Goal: Task Accomplishment & Management: Manage account settings

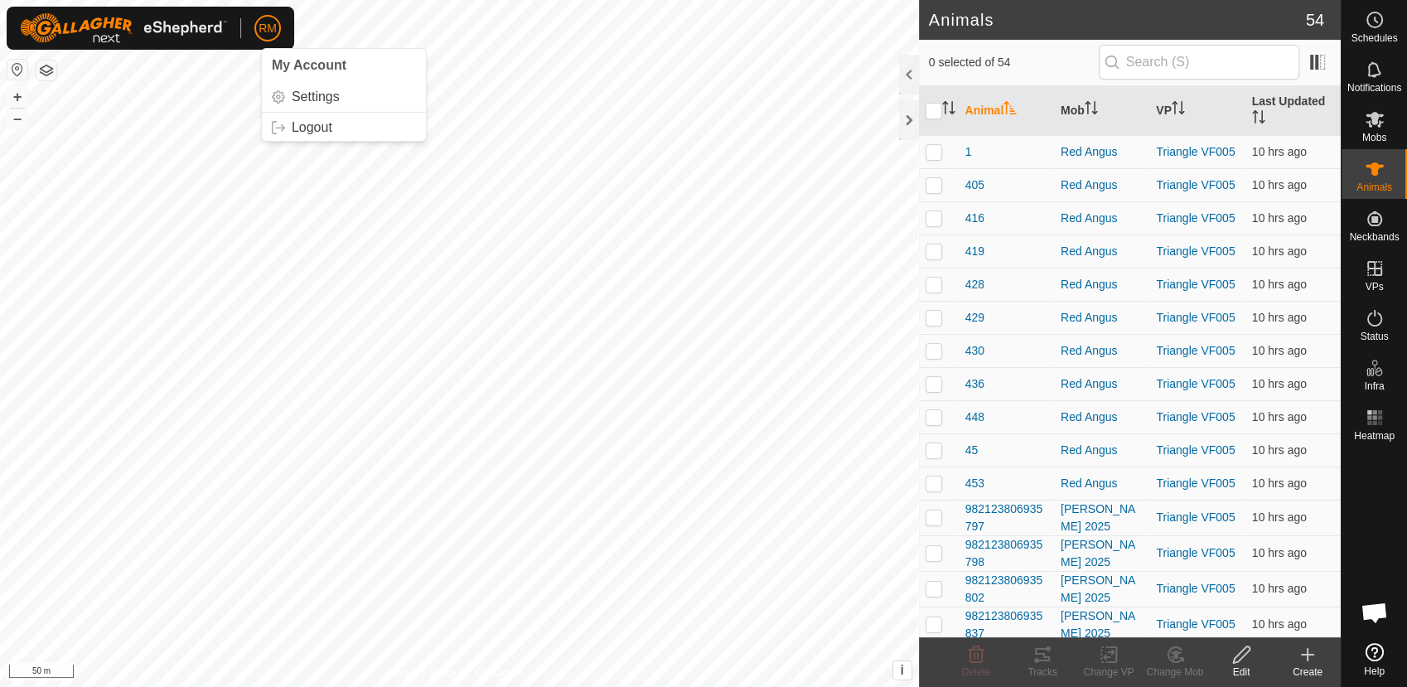
click at [271, 28] on span "RM" at bounding box center [268, 28] width 18 height 17
click at [297, 123] on link "Logout" at bounding box center [344, 127] width 164 height 27
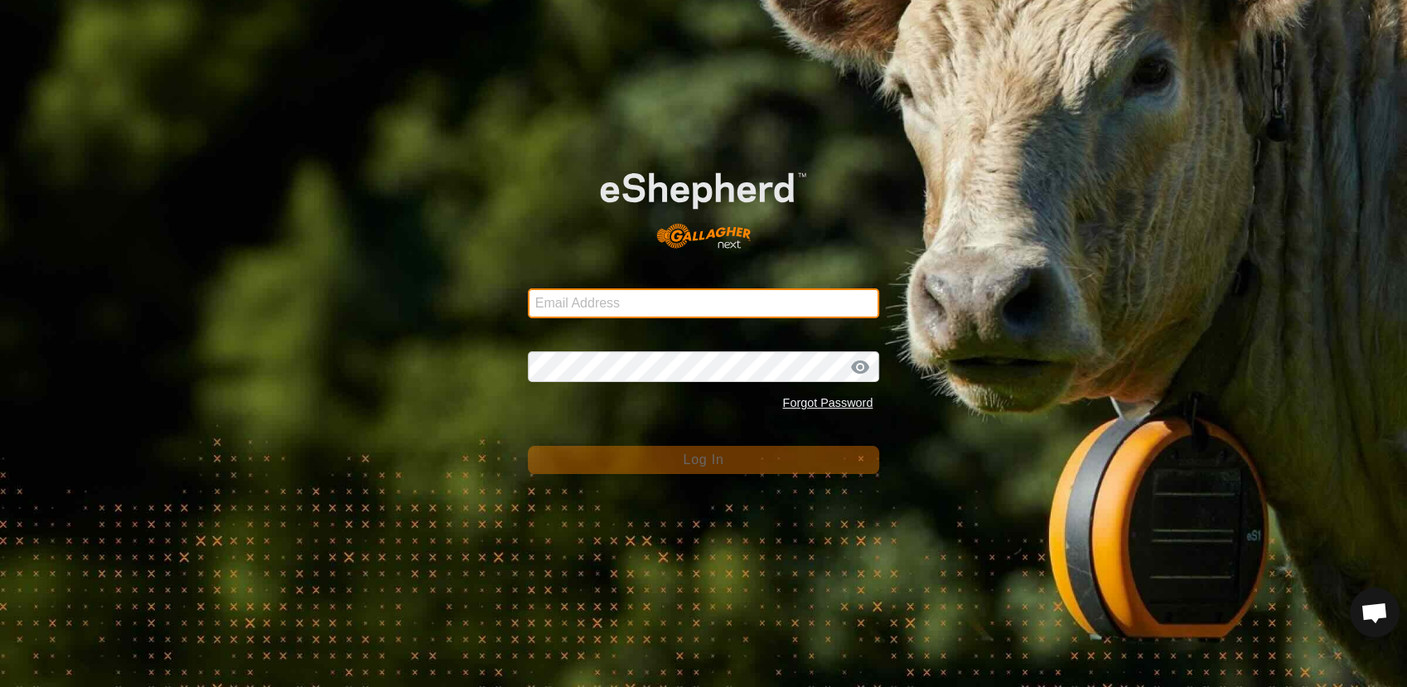
type input "[EMAIL_ADDRESS][DOMAIN_NAME]"
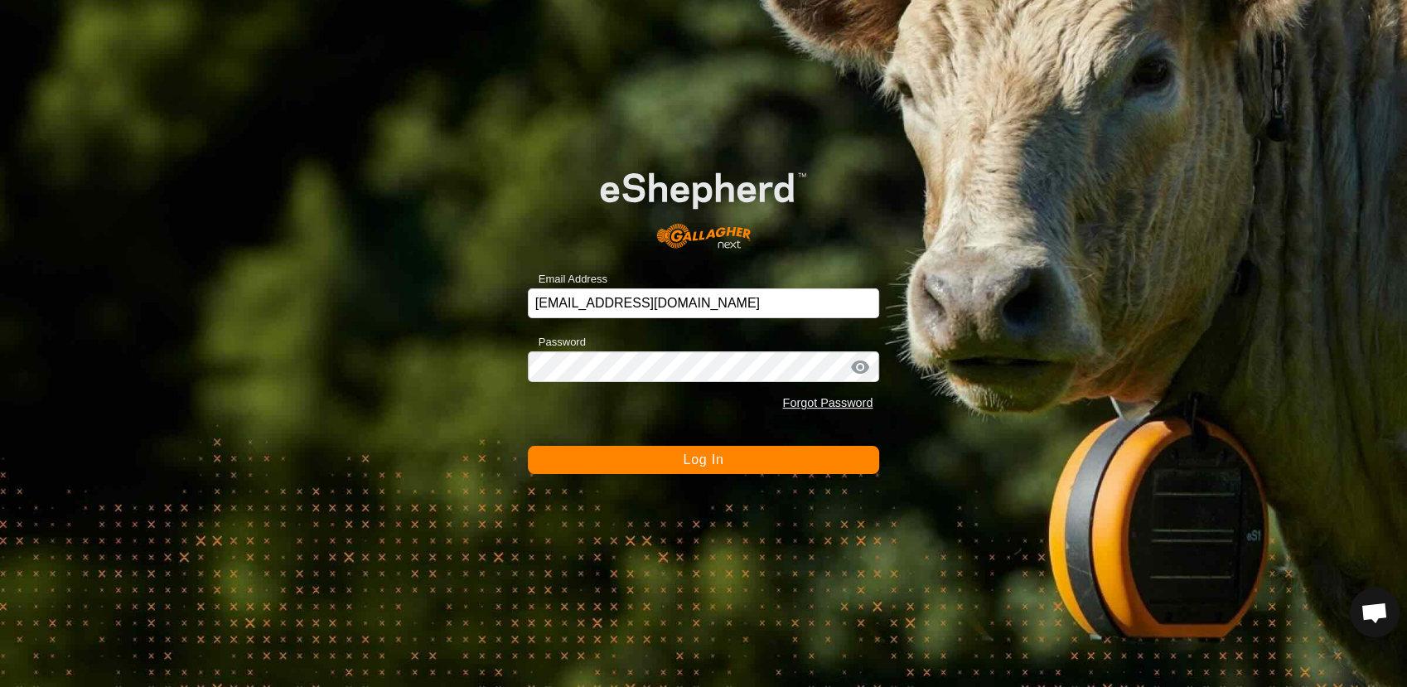
click at [638, 463] on button "Log In" at bounding box center [704, 460] width 352 height 28
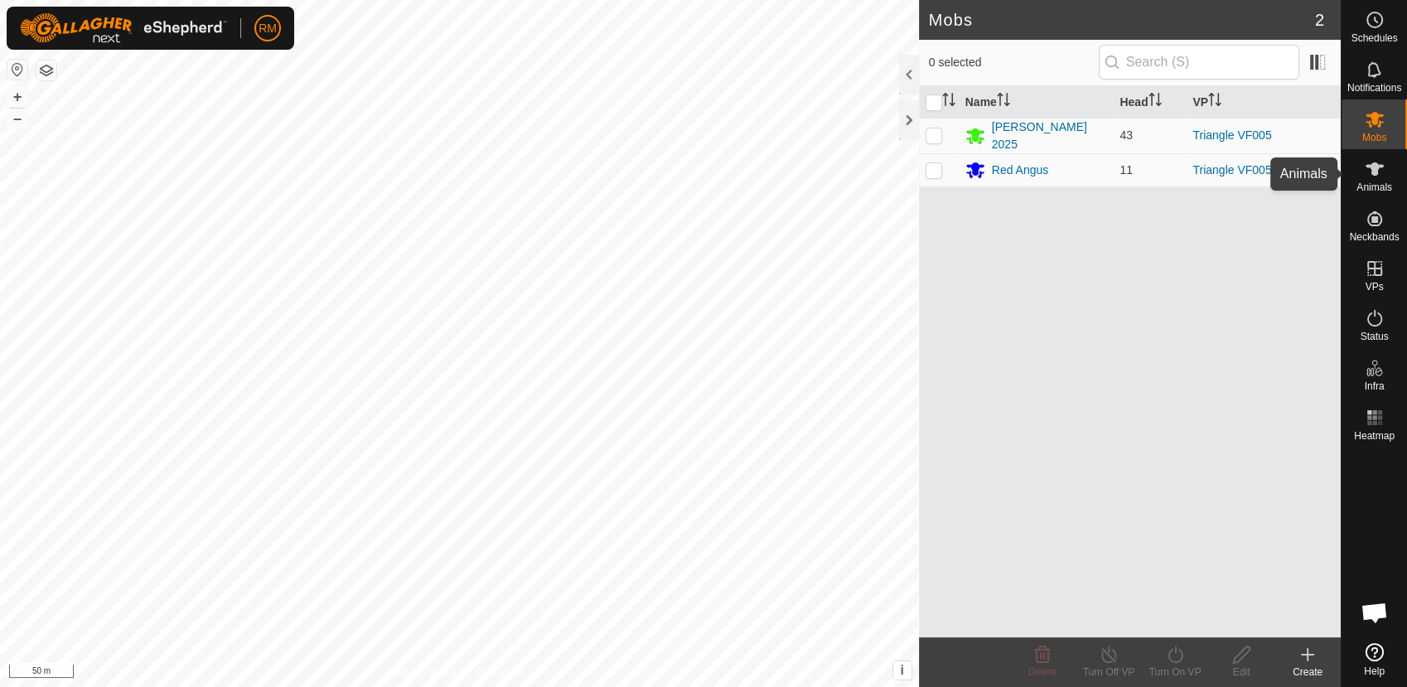
click at [1379, 172] on icon at bounding box center [1375, 169] width 20 height 20
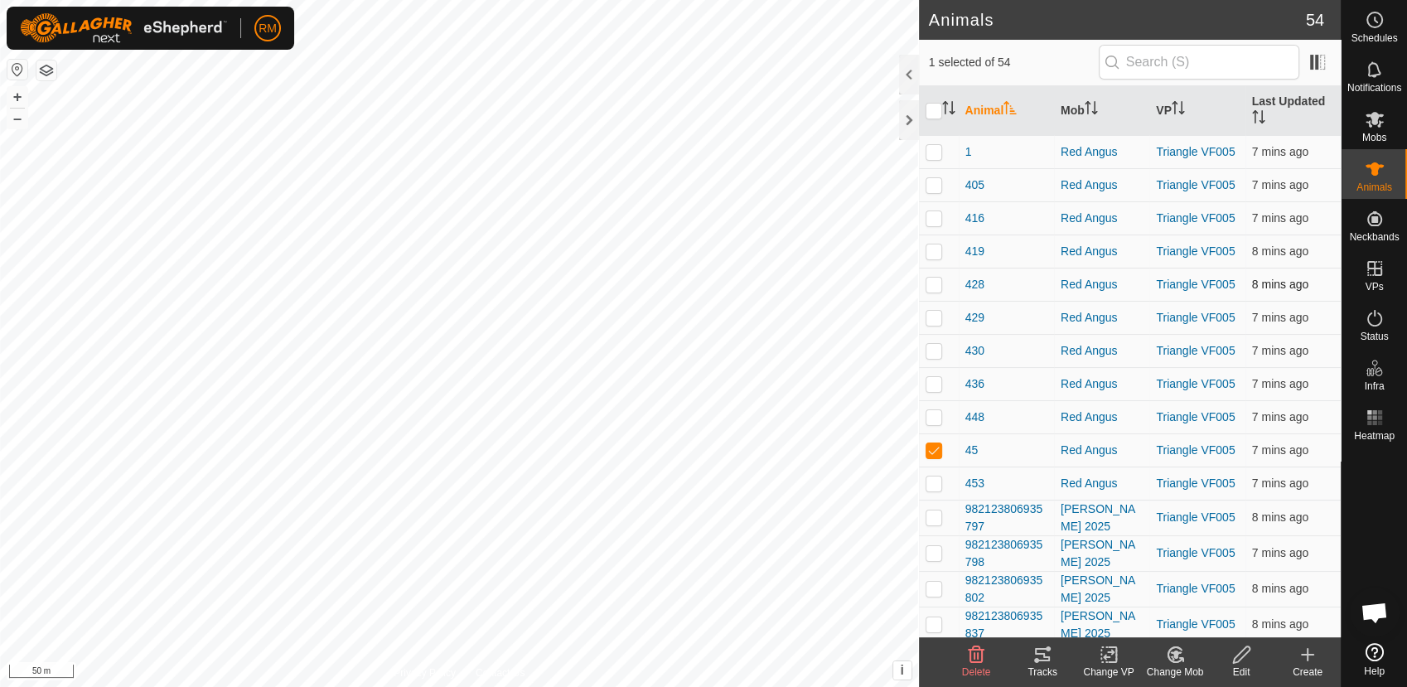
checkbox input "false"
click at [937, 113] on input "checkbox" at bounding box center [934, 111] width 17 height 17
checkbox input "true"
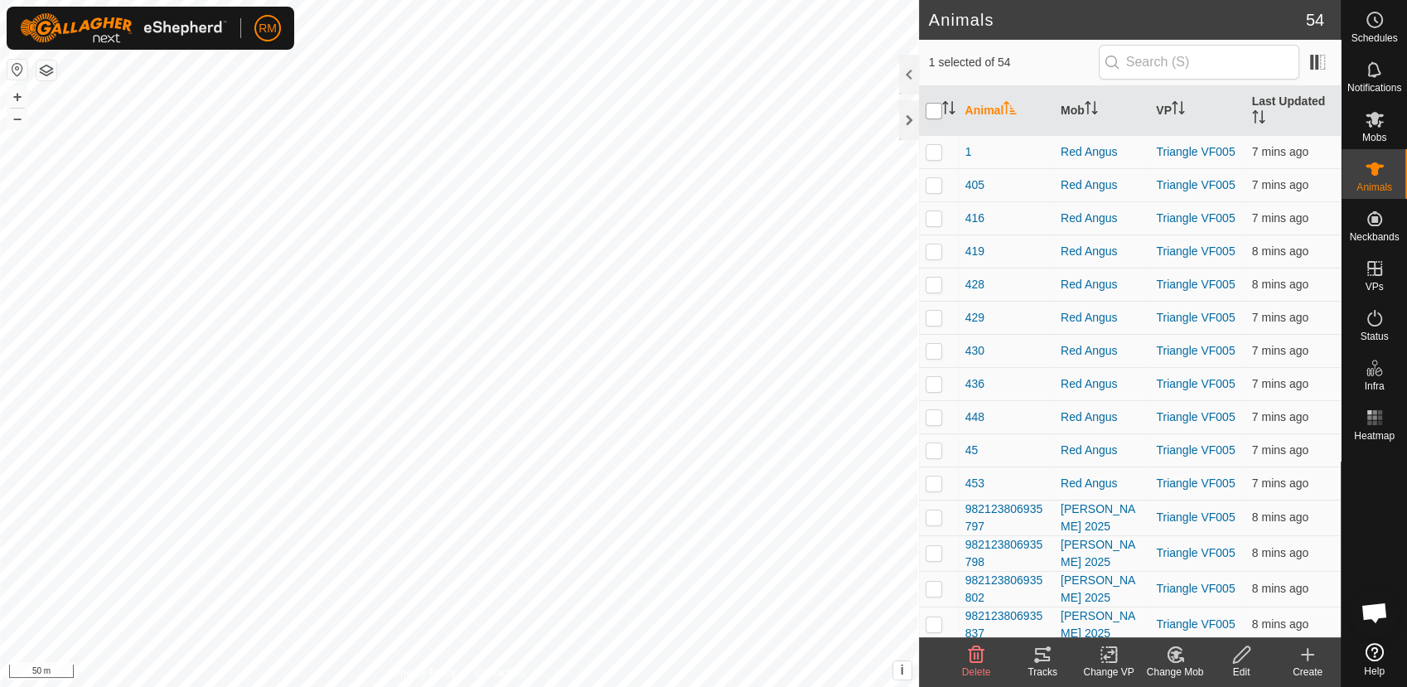
checkbox input "true"
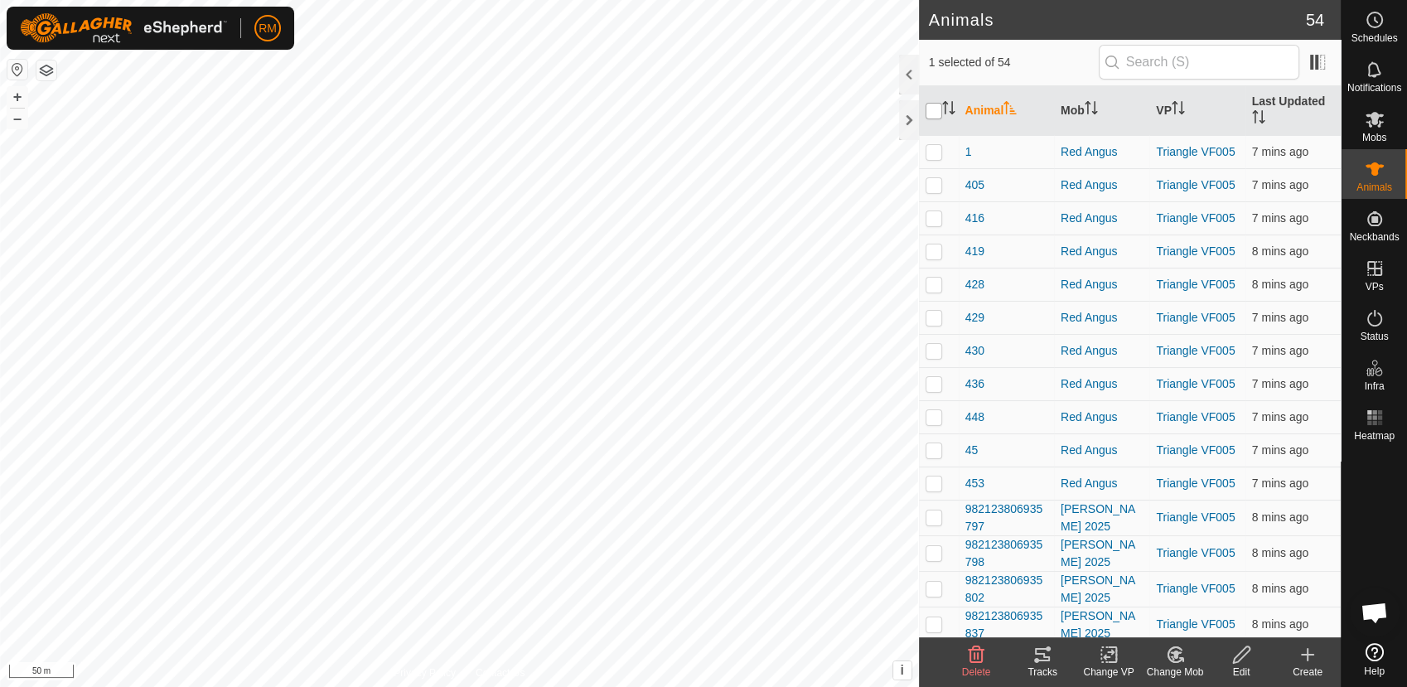
checkbox input "true"
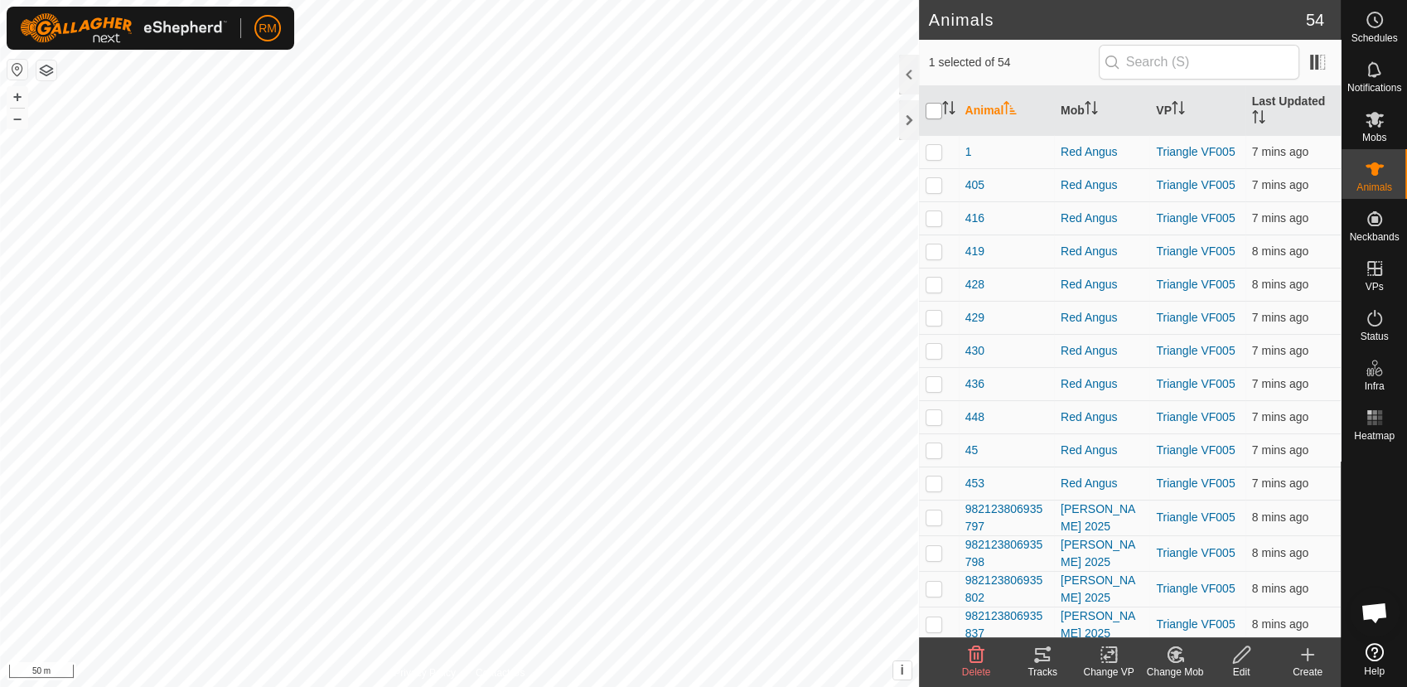
checkbox input "true"
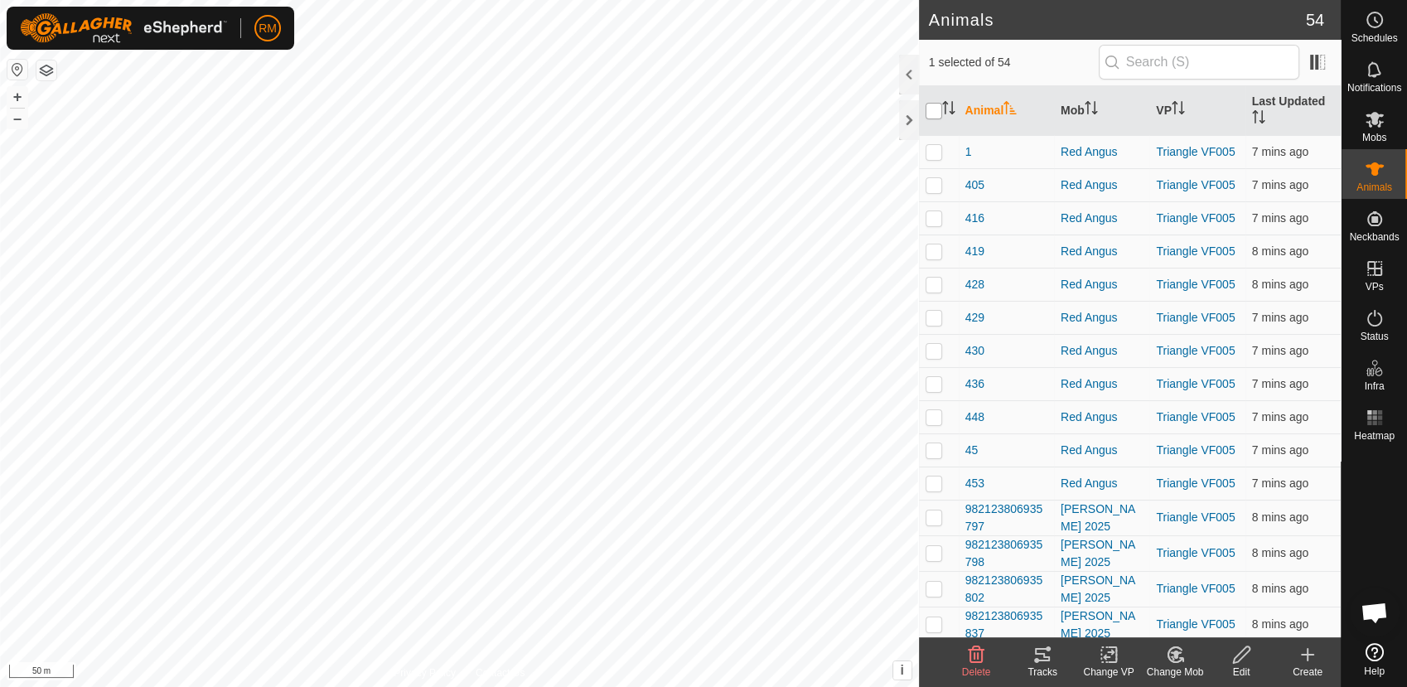
checkbox input "true"
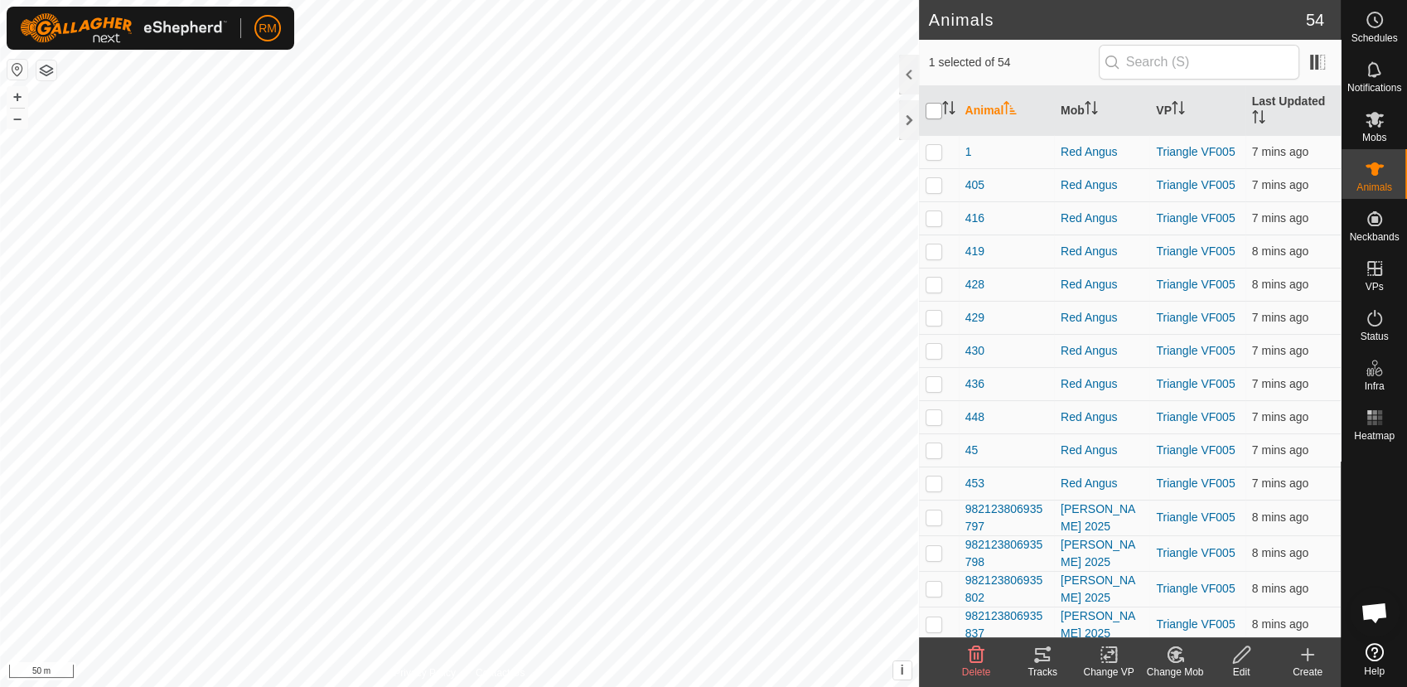
checkbox input "true"
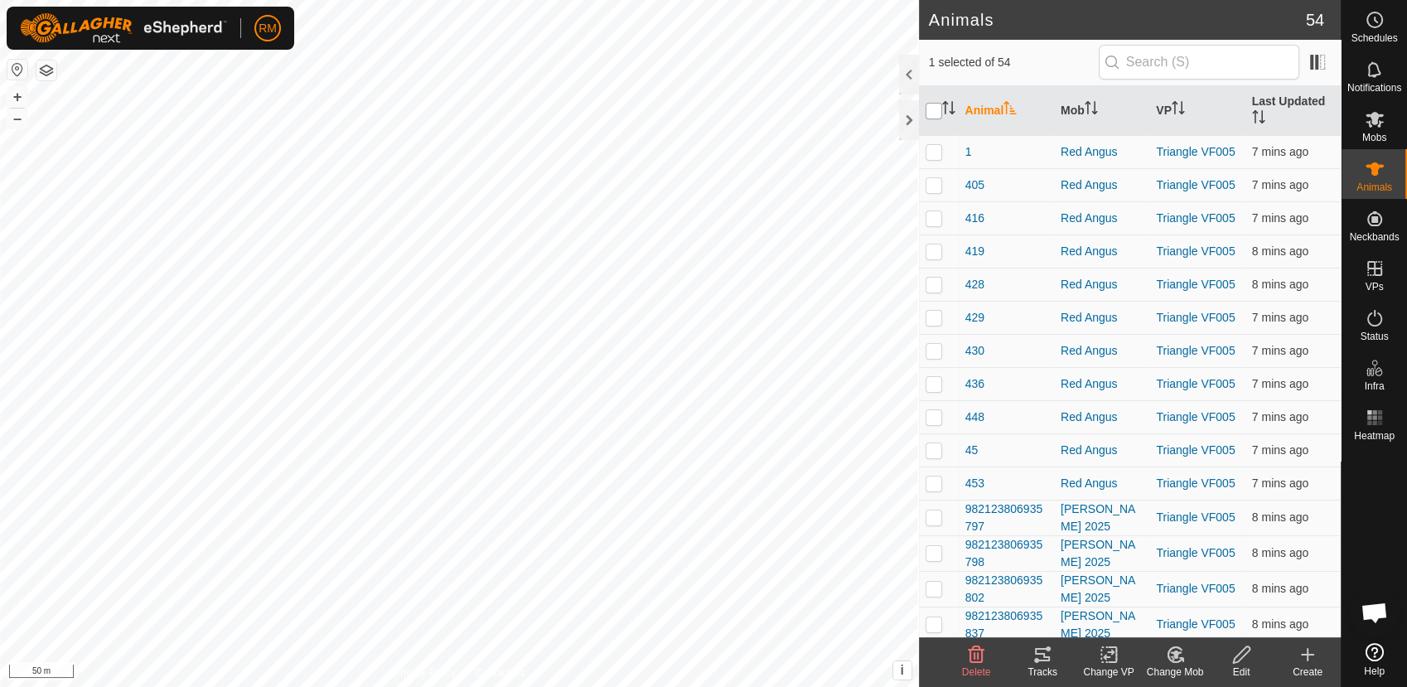
checkbox input "true"
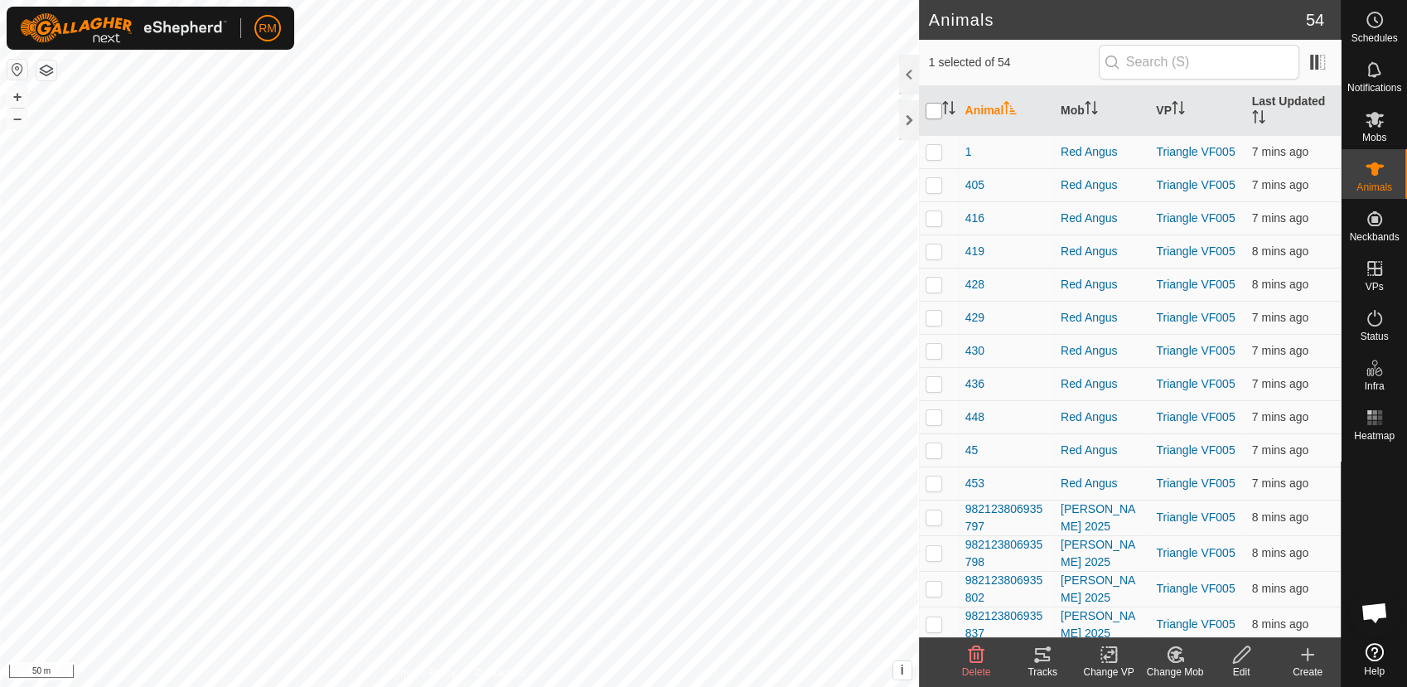
checkbox input "true"
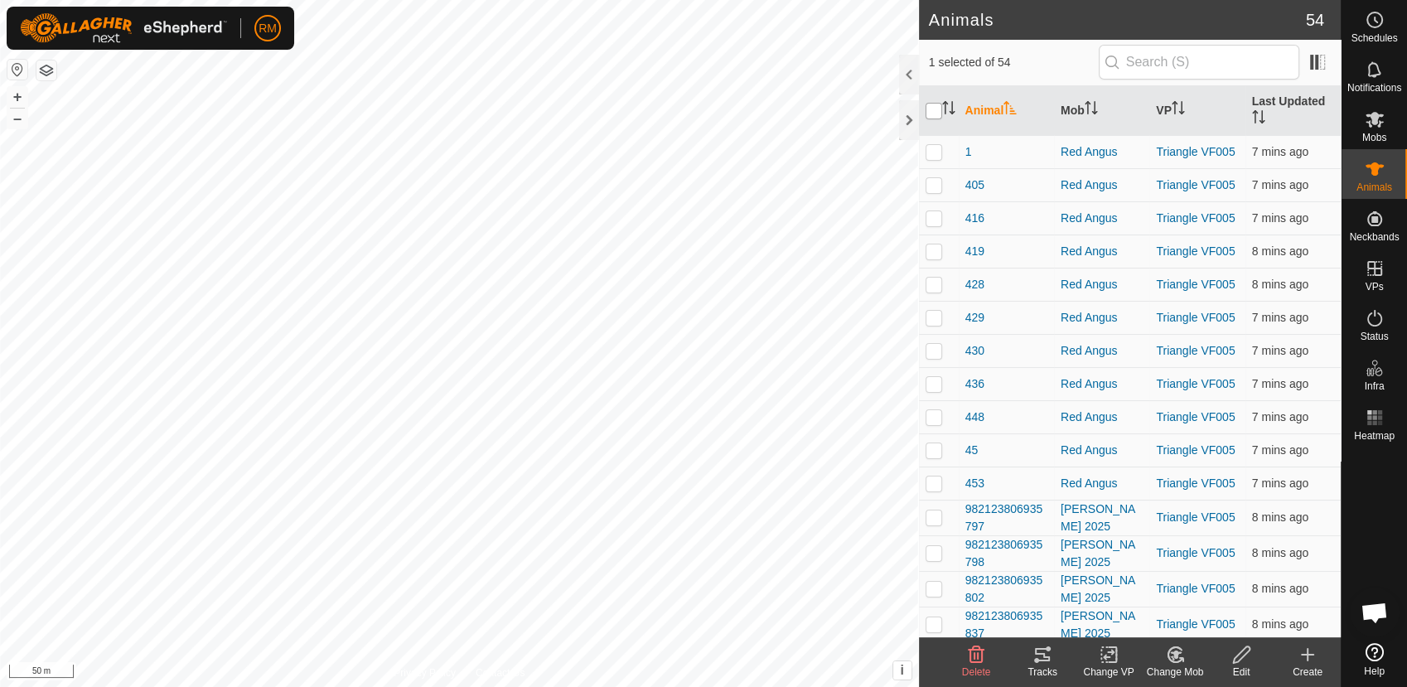
checkbox input "true"
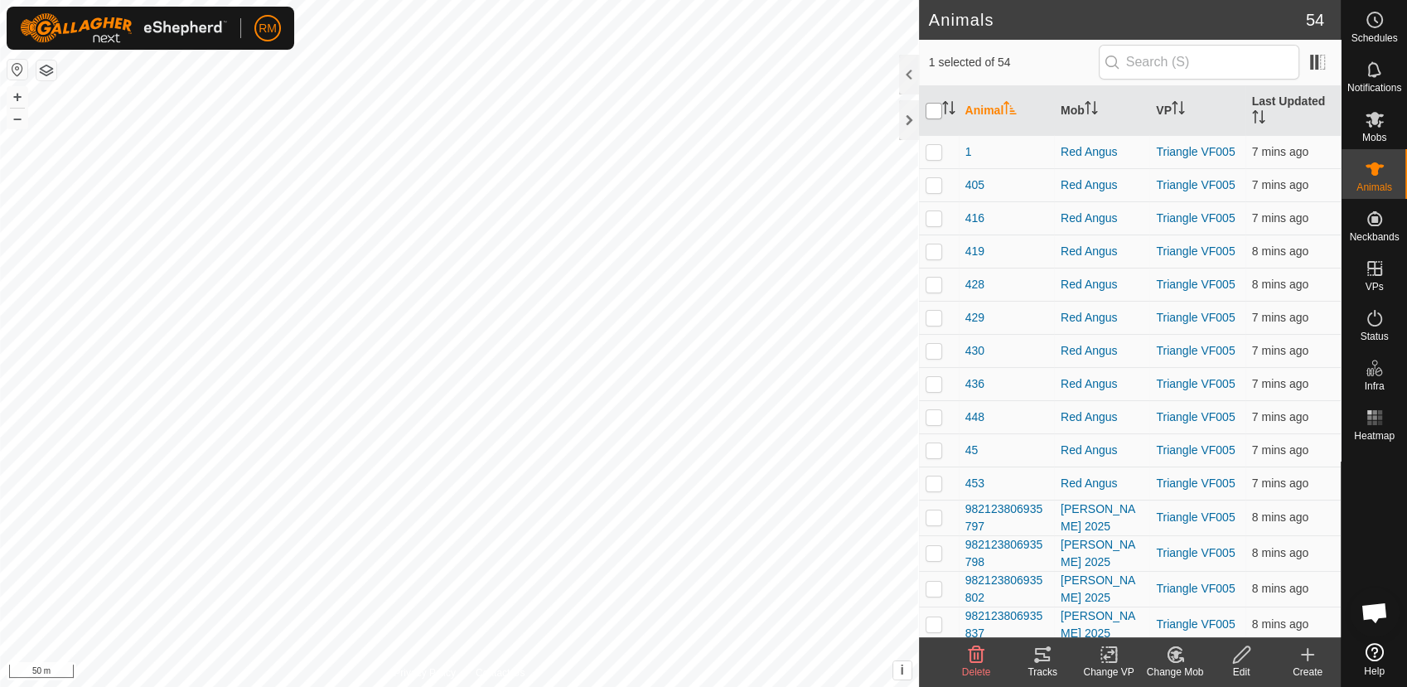
checkbox input "true"
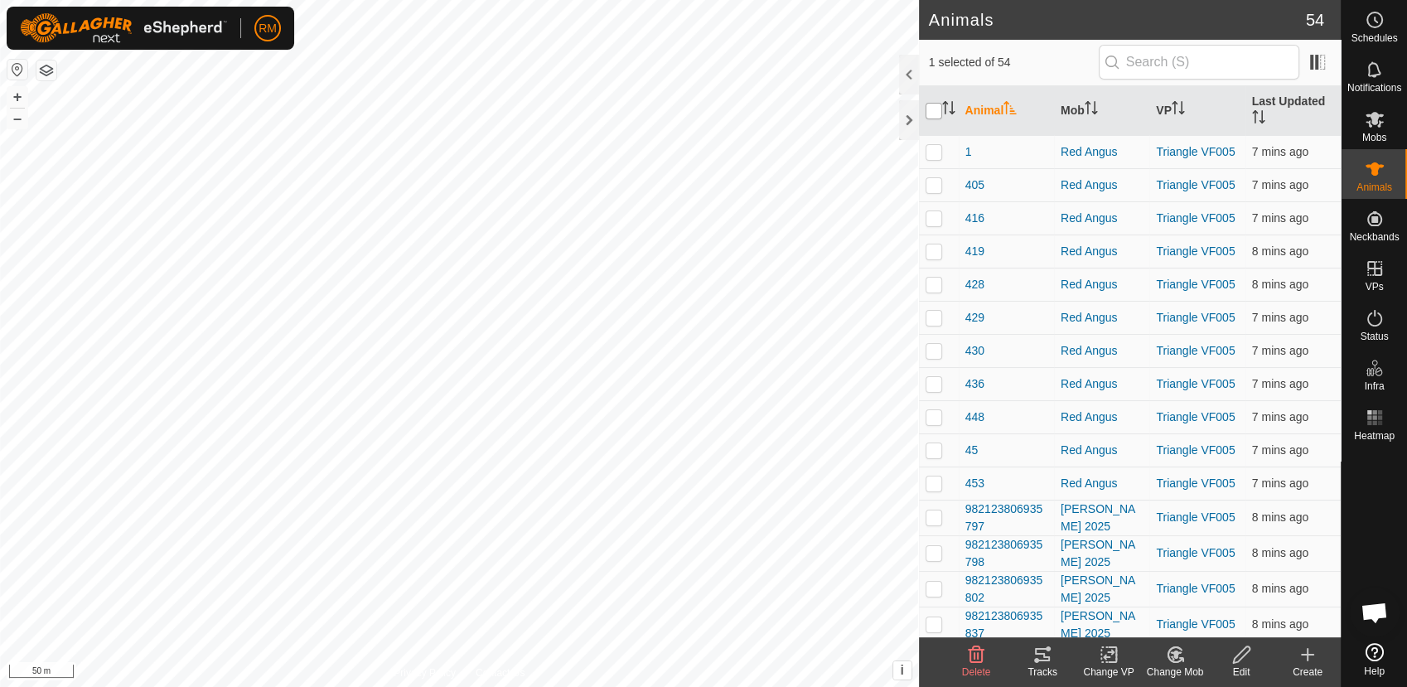
checkbox input "true"
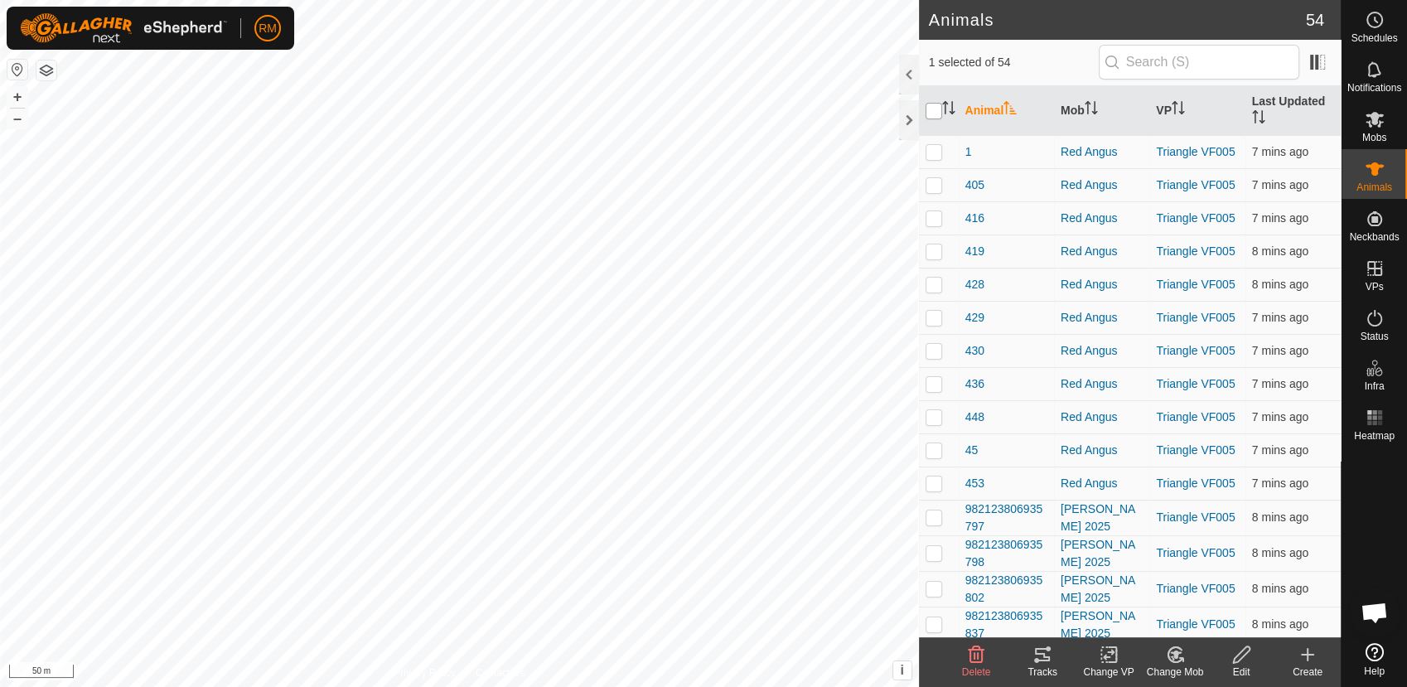
checkbox input "true"
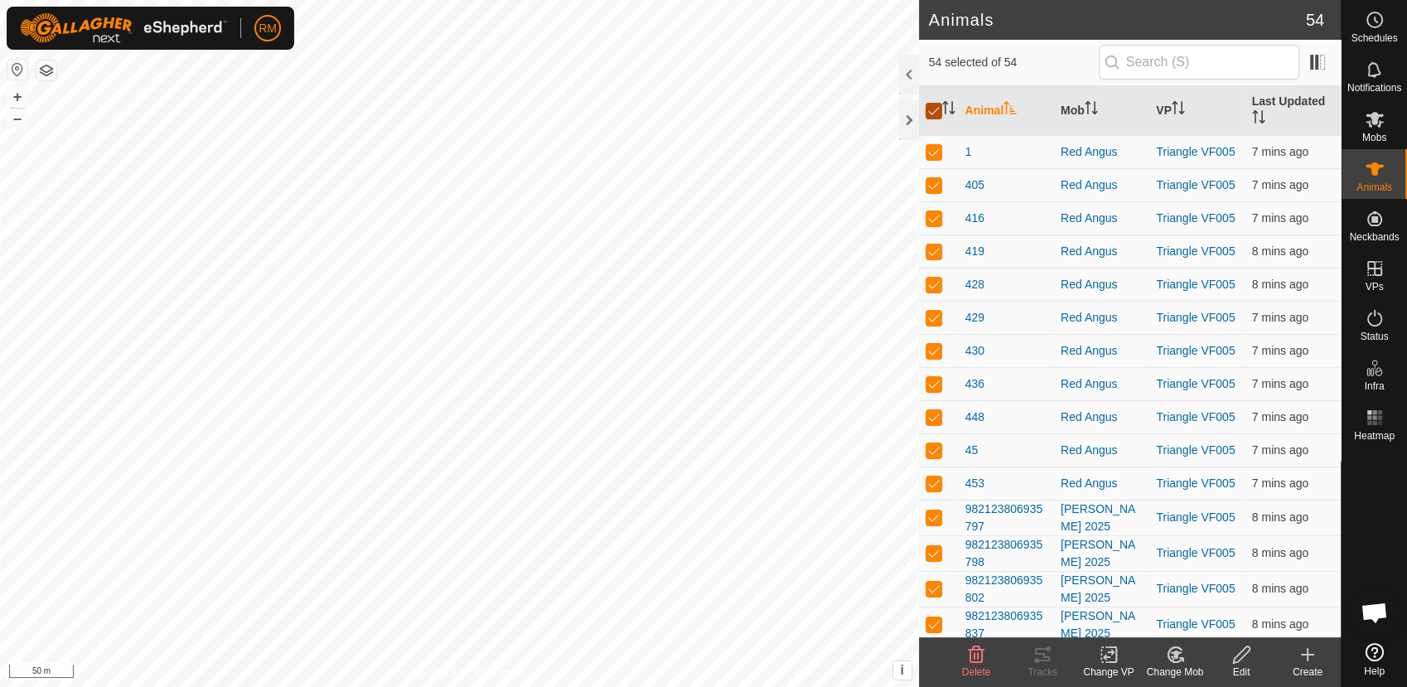
click at [937, 113] on input "checkbox" at bounding box center [934, 111] width 17 height 17
checkbox input "false"
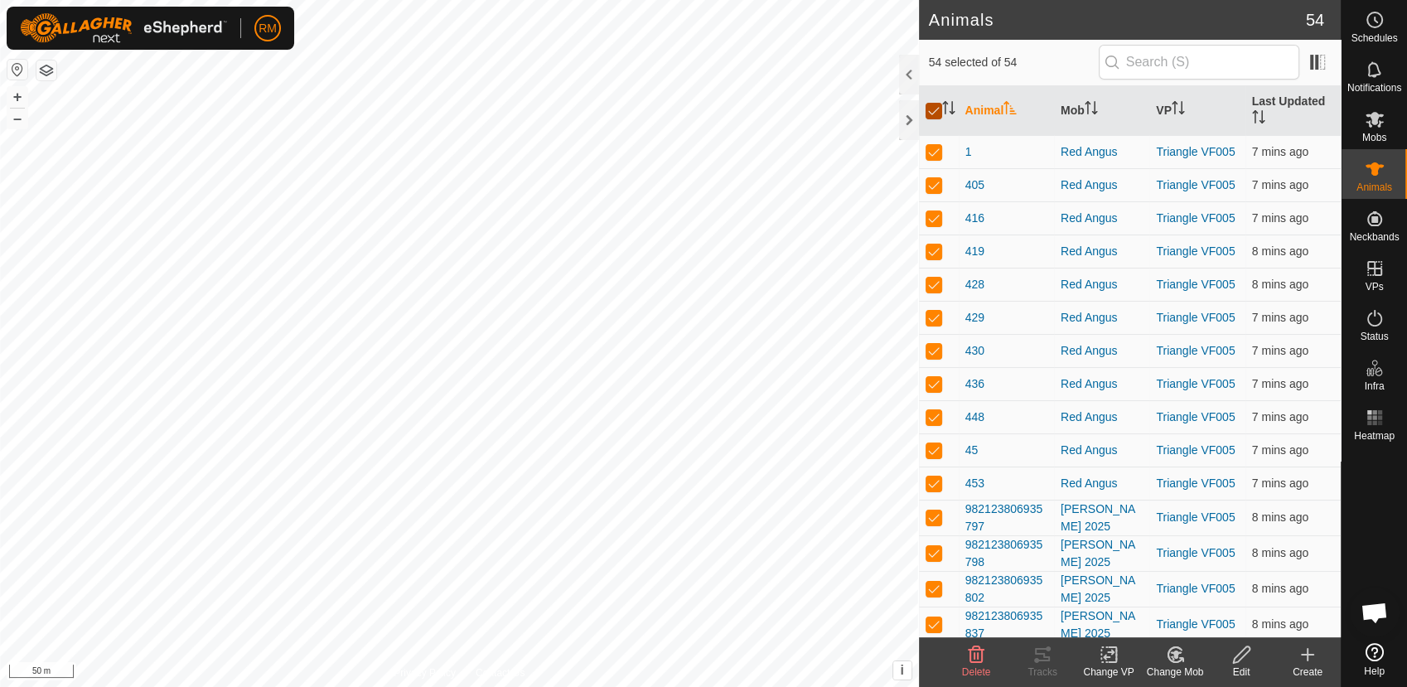
checkbox input "false"
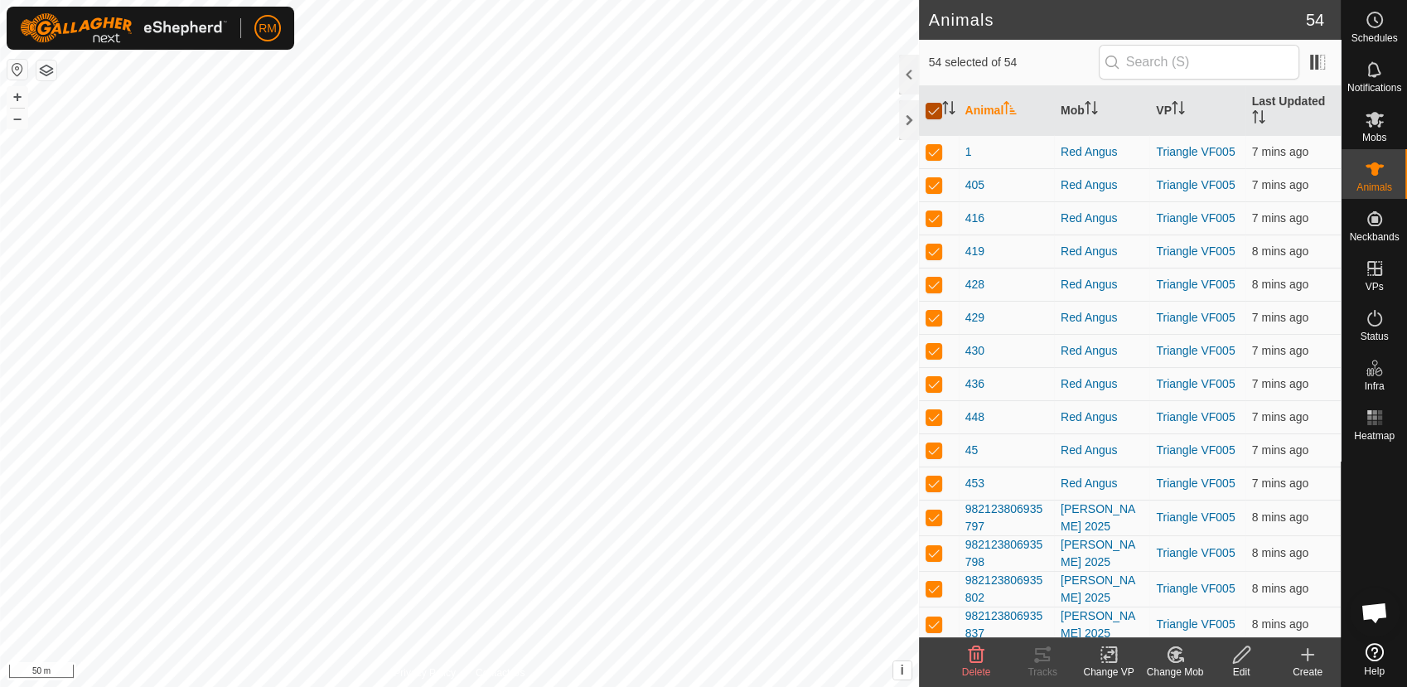
checkbox input "false"
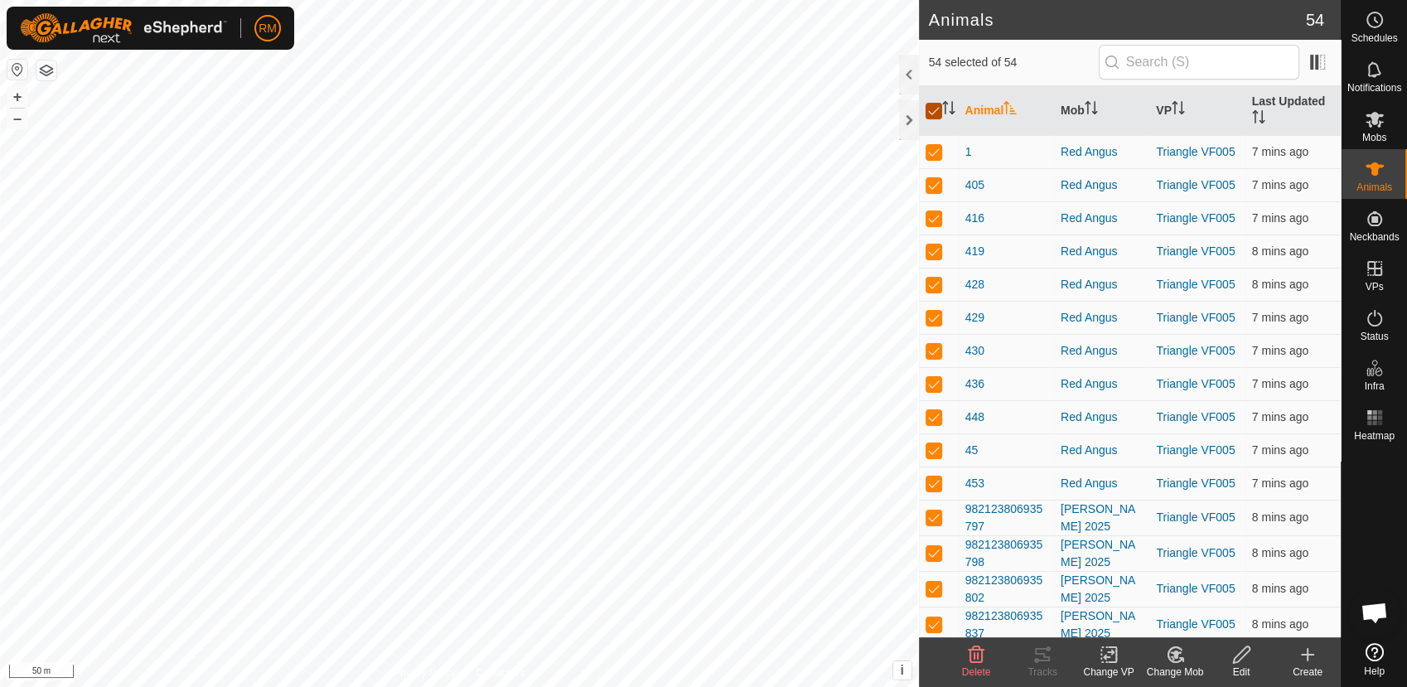
checkbox input "false"
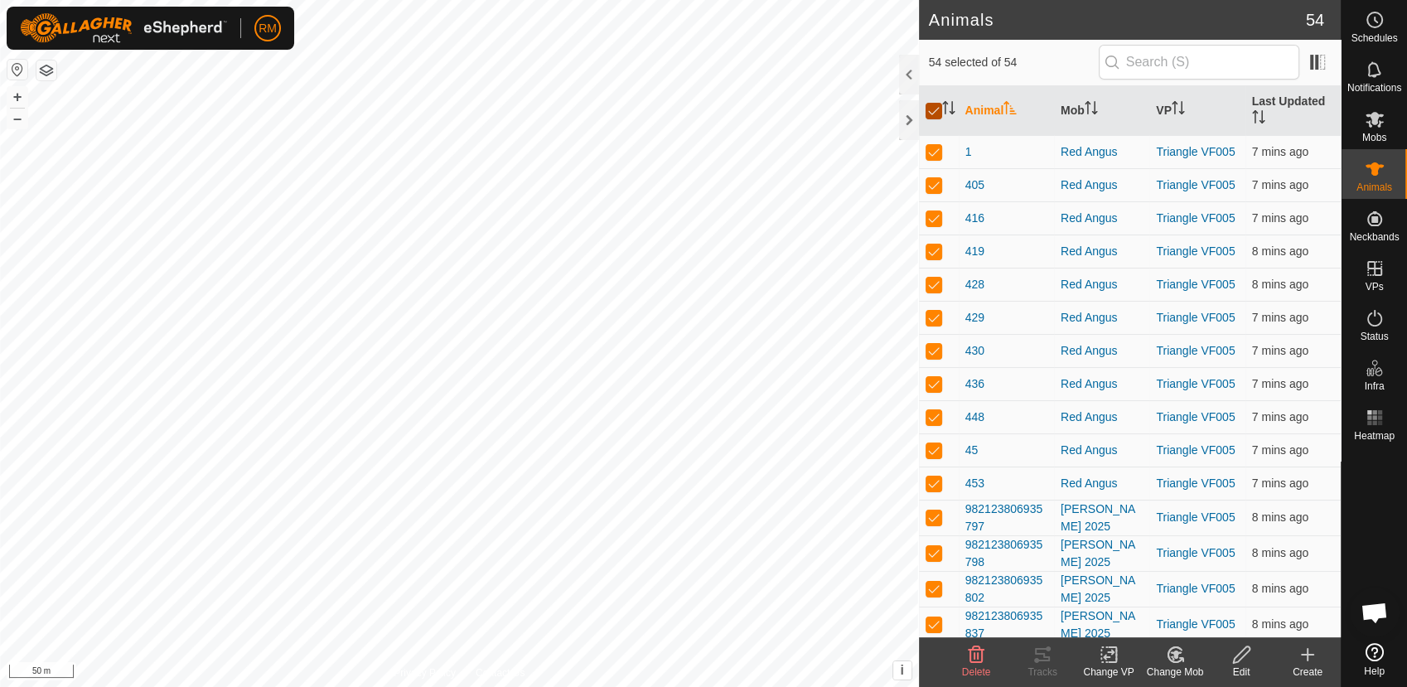
checkbox input "false"
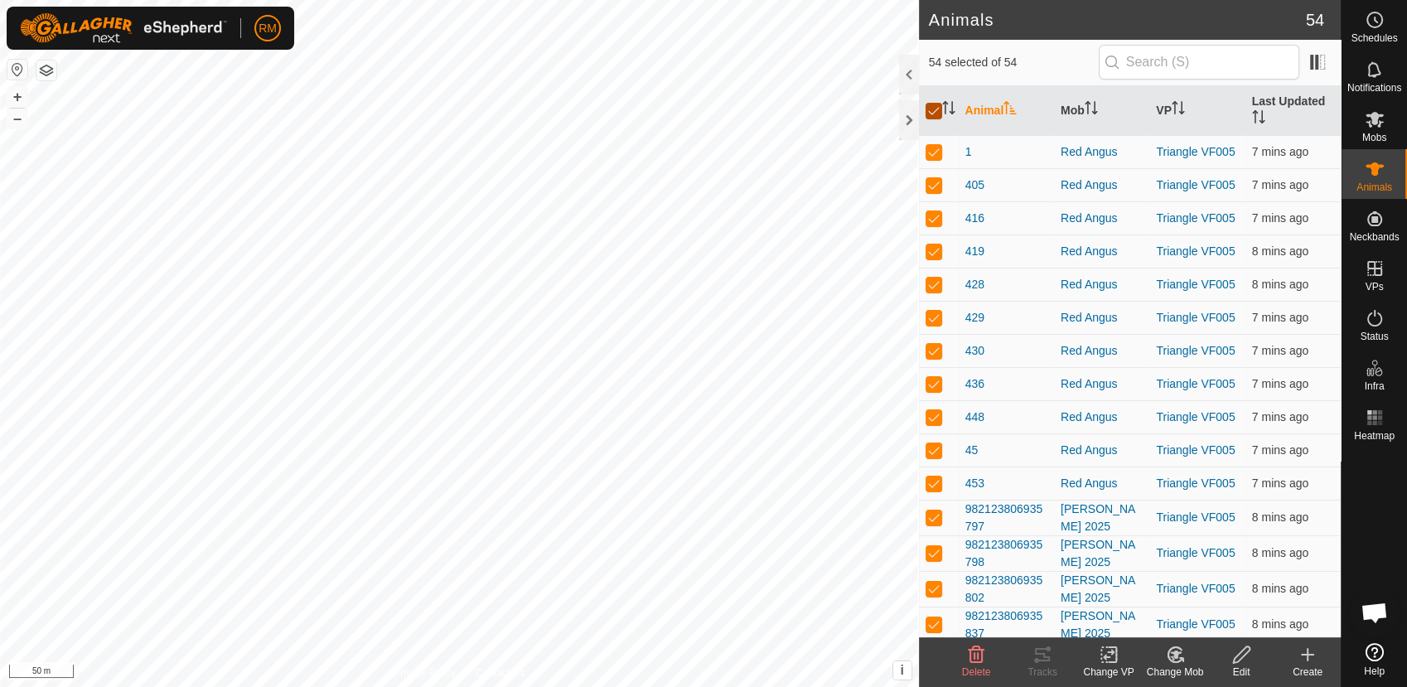
checkbox input "false"
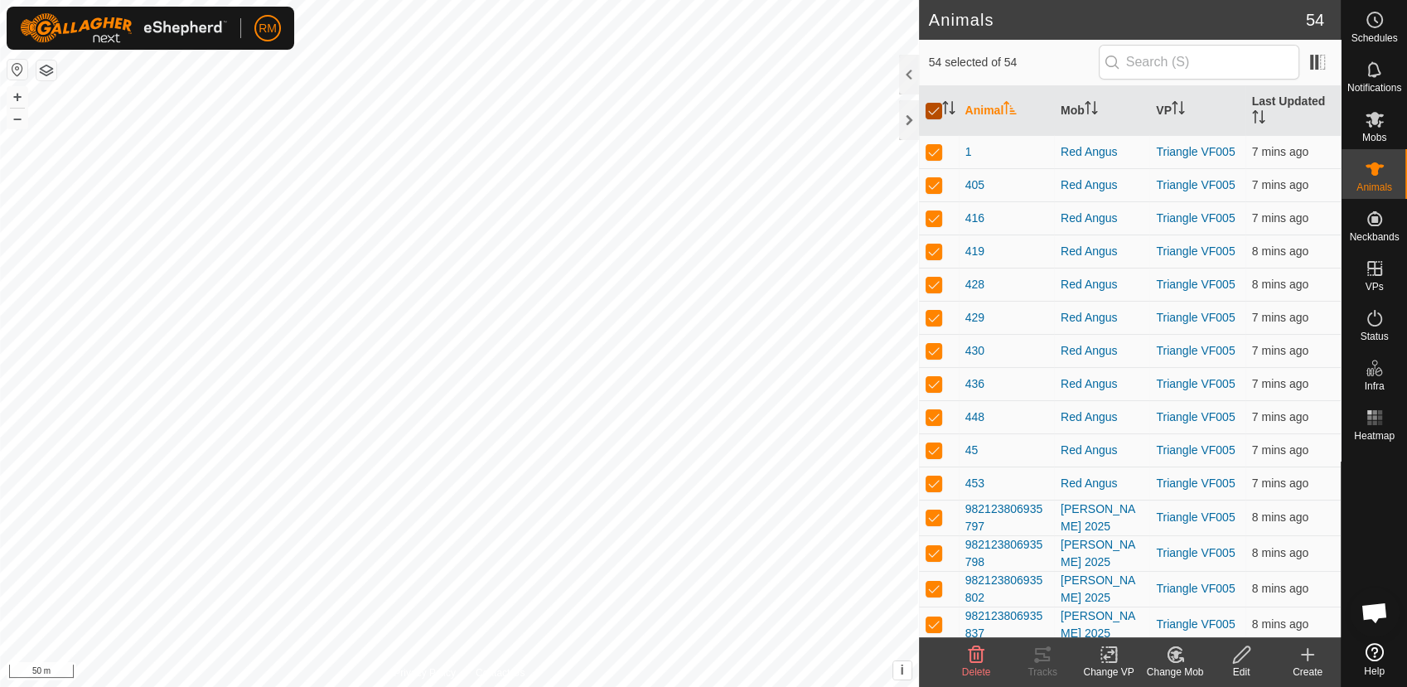
checkbox input "false"
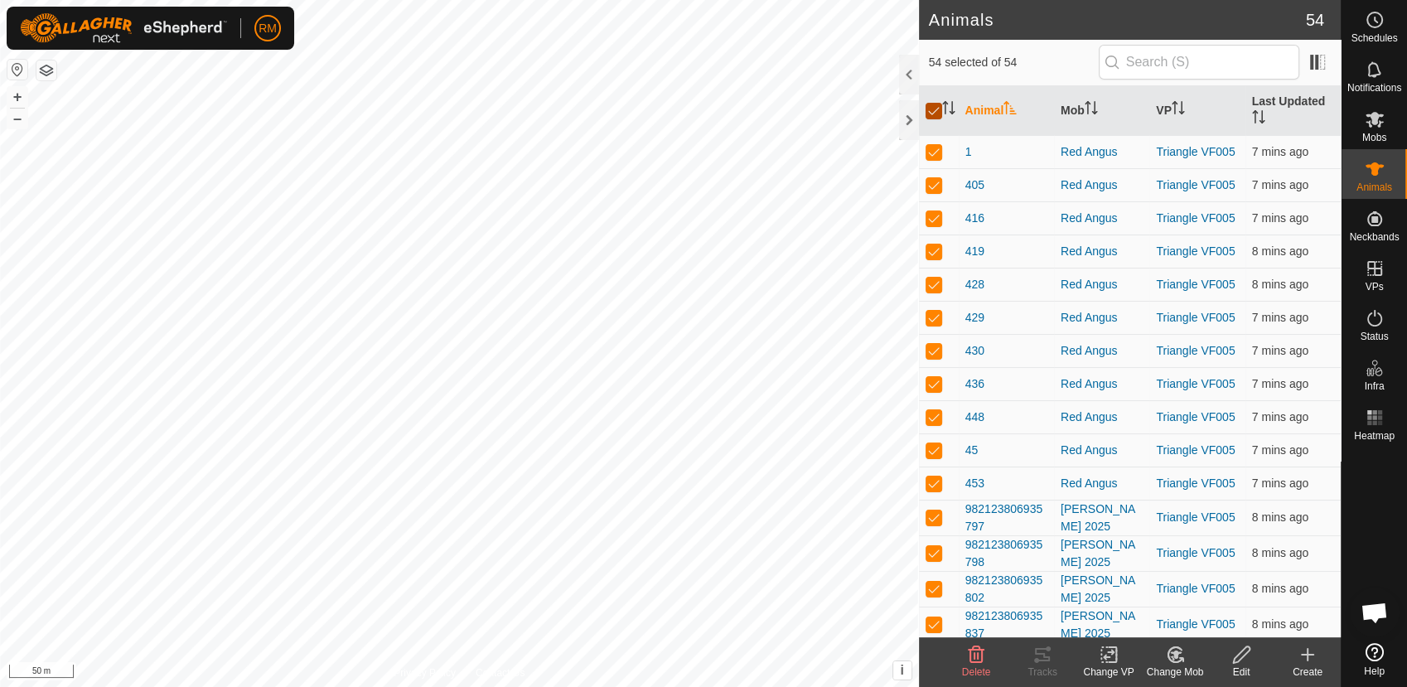
checkbox input "false"
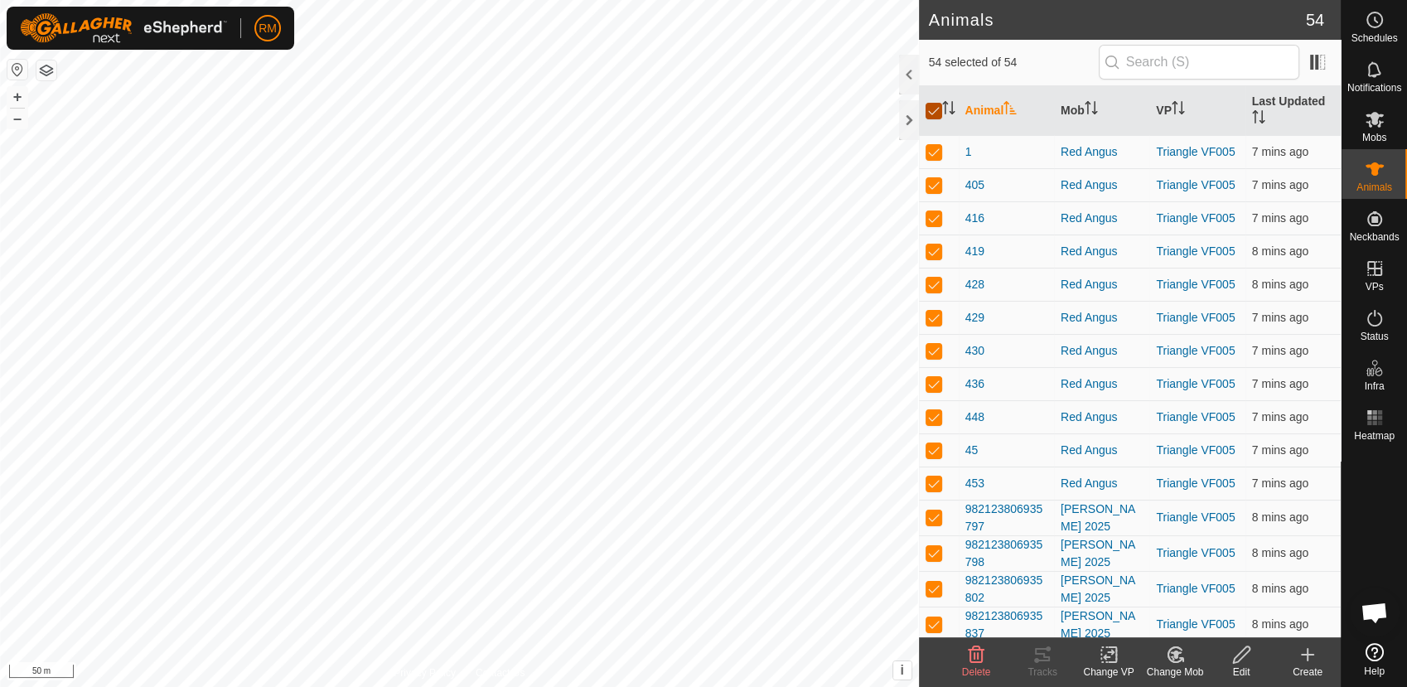
checkbox input "false"
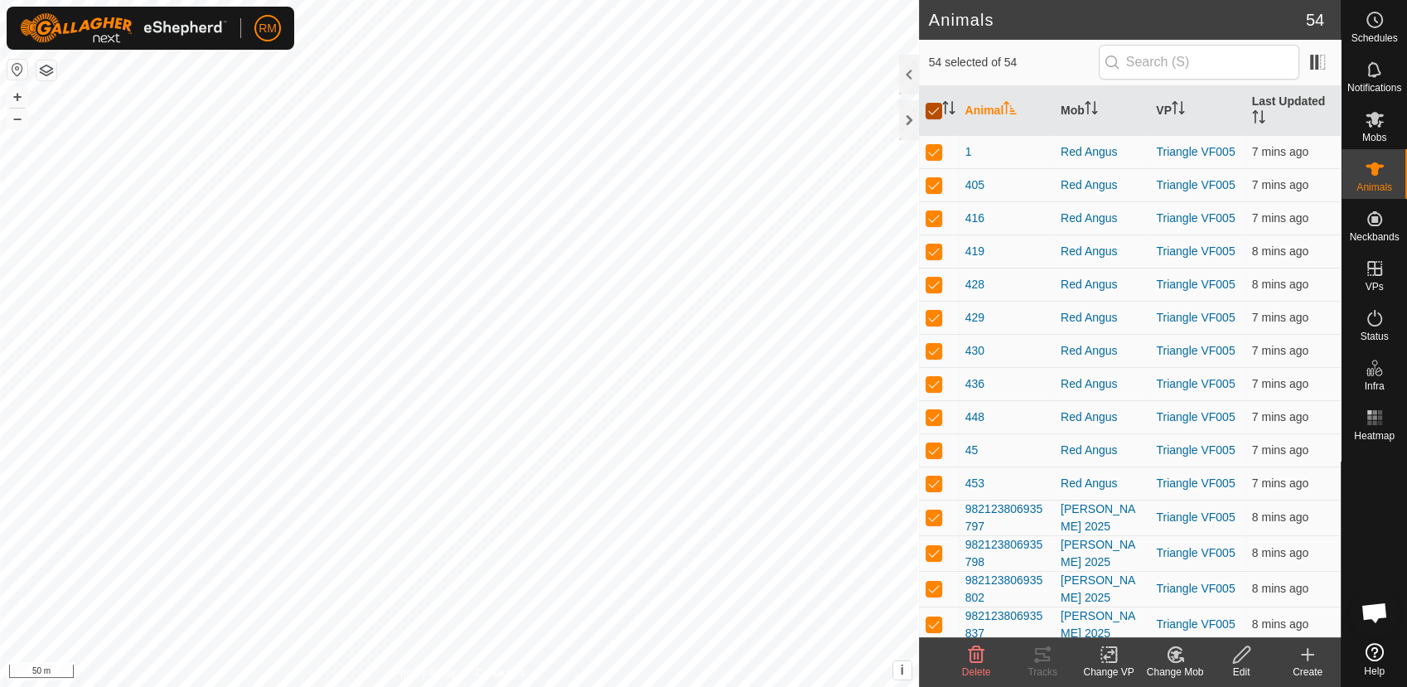
checkbox input "false"
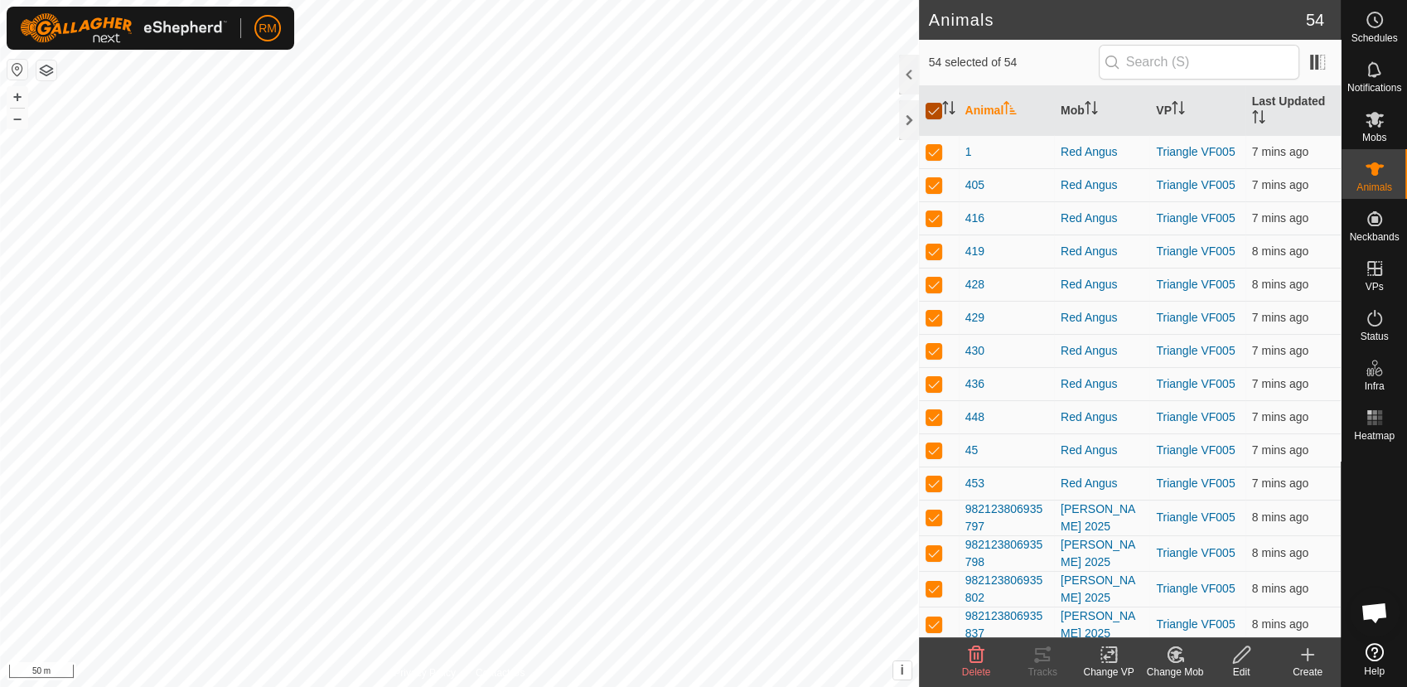
checkbox input "false"
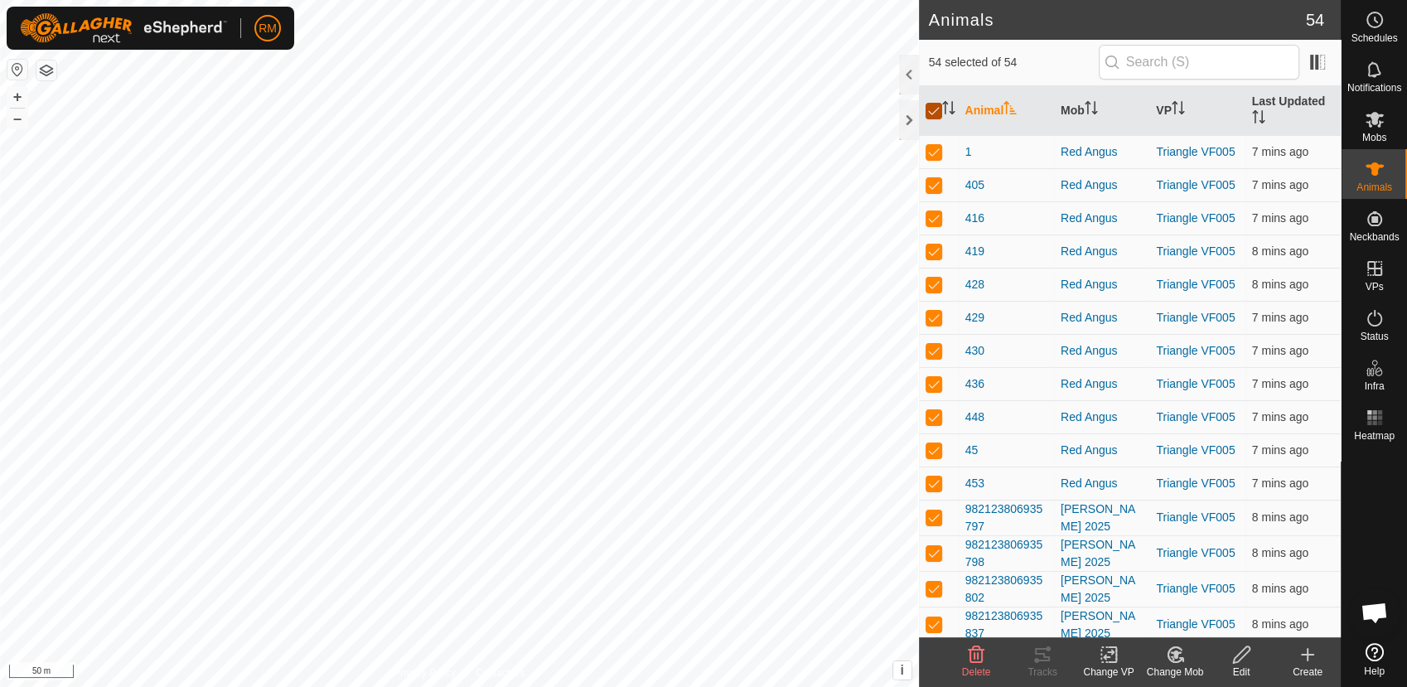
checkbox input "false"
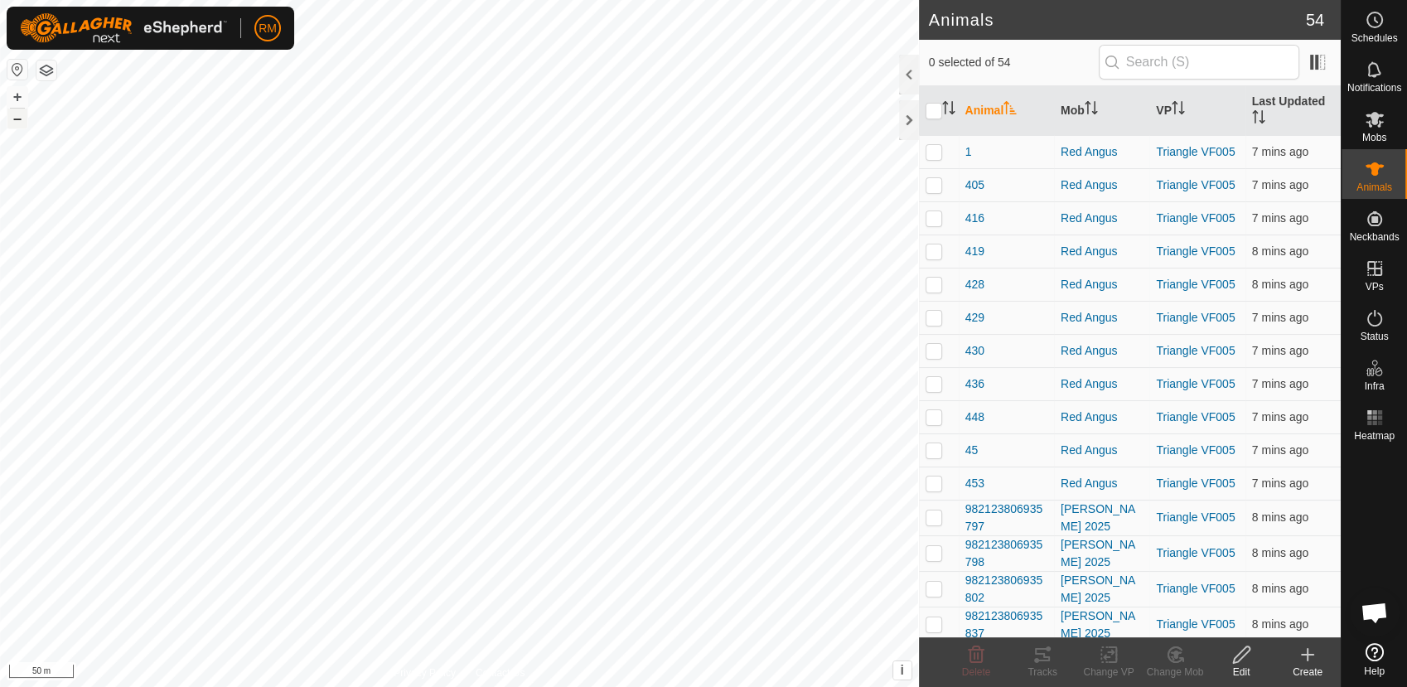
click at [14, 115] on button "–" at bounding box center [17, 119] width 20 height 20
click at [931, 109] on input "checkbox" at bounding box center [934, 111] width 17 height 17
checkbox input "true"
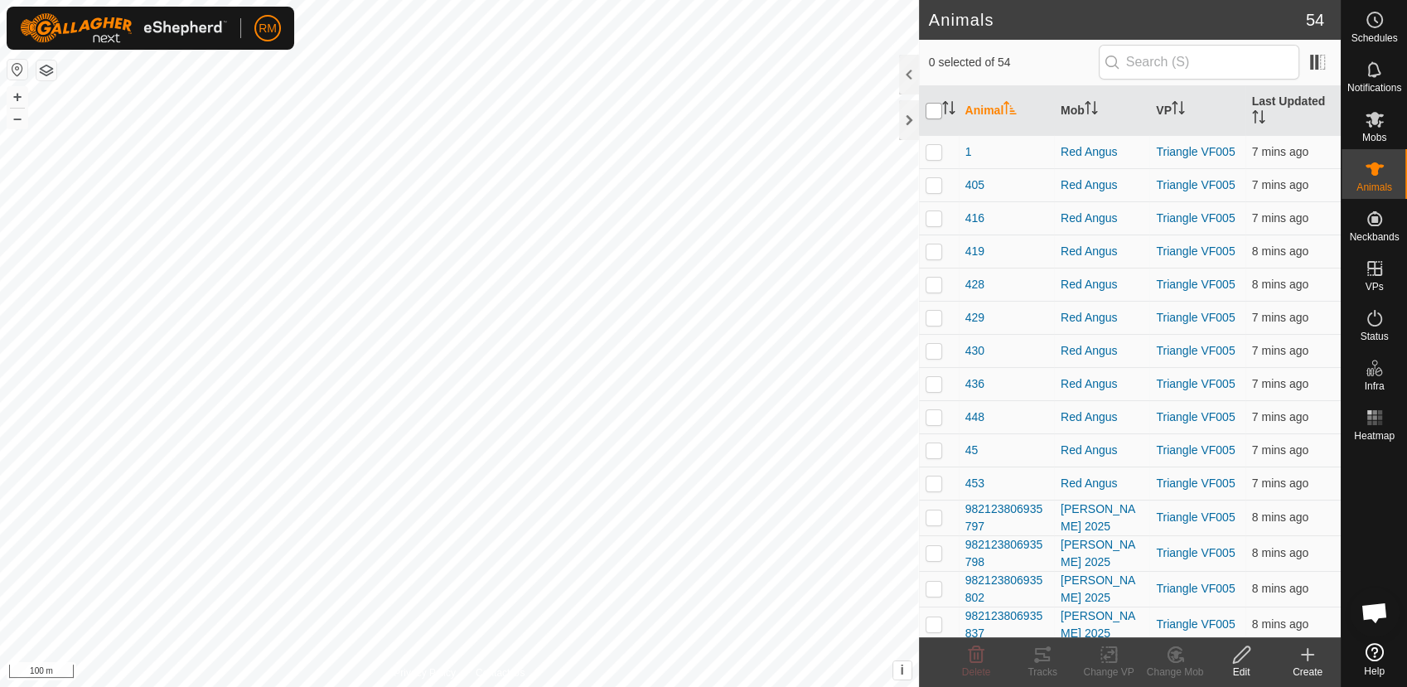
checkbox input "true"
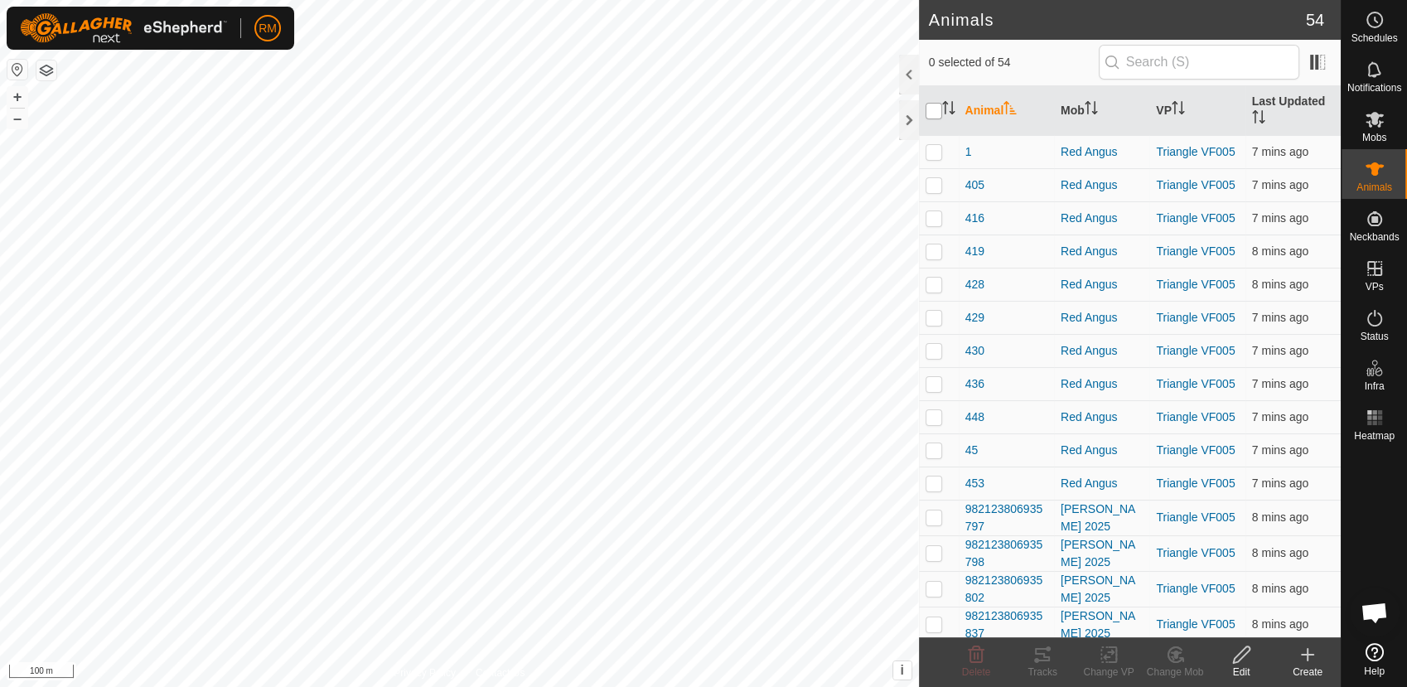
checkbox input "true"
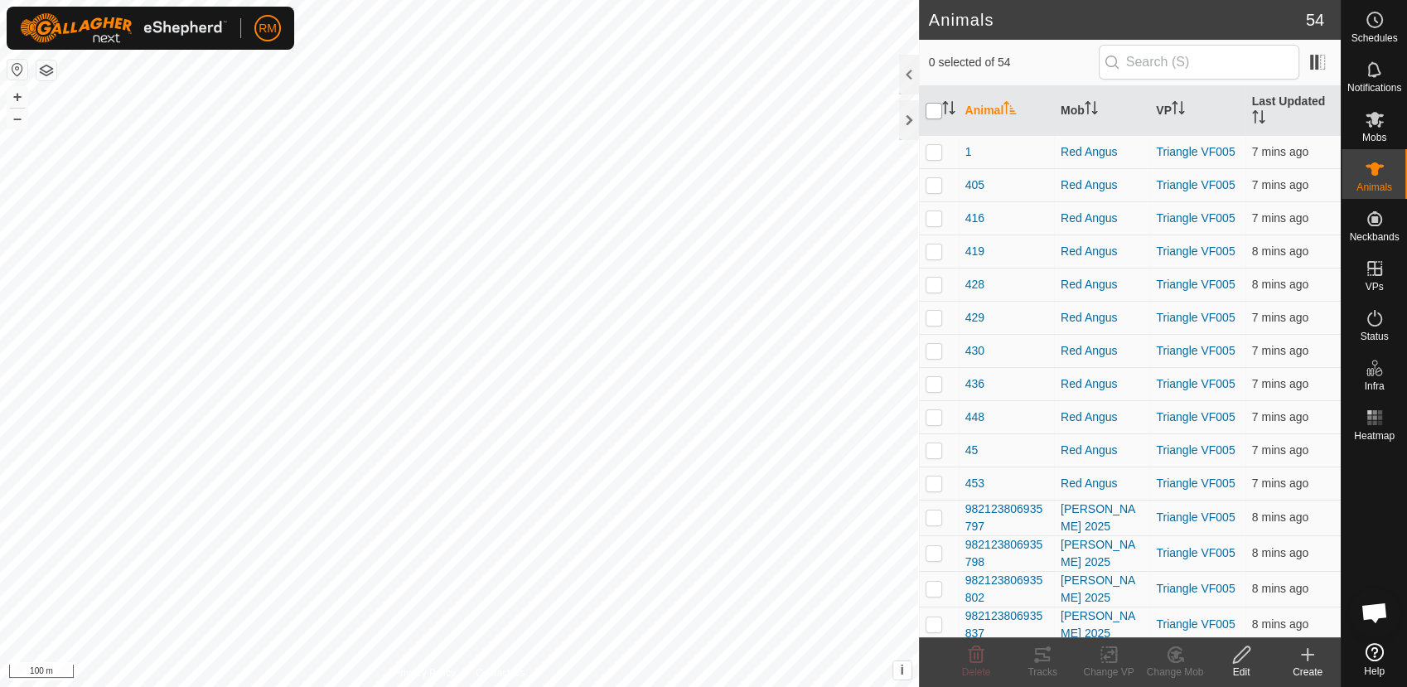
checkbox input "true"
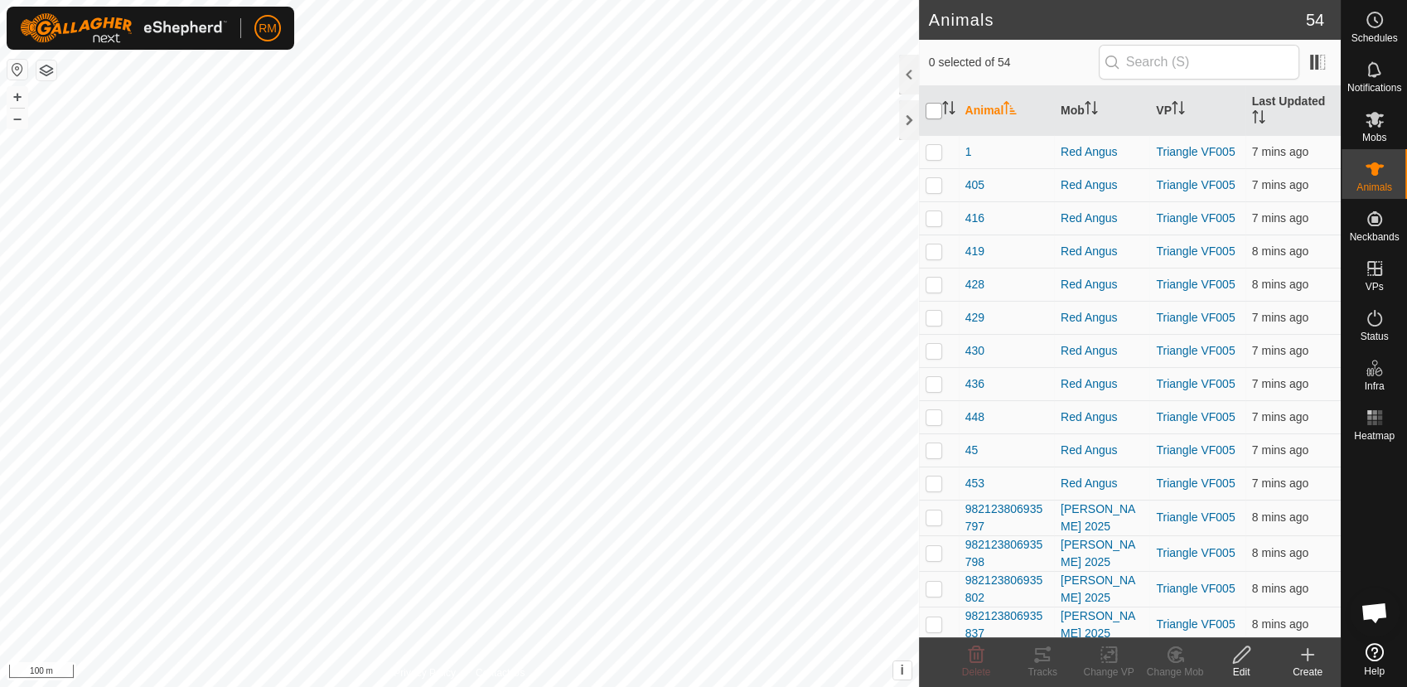
checkbox input "true"
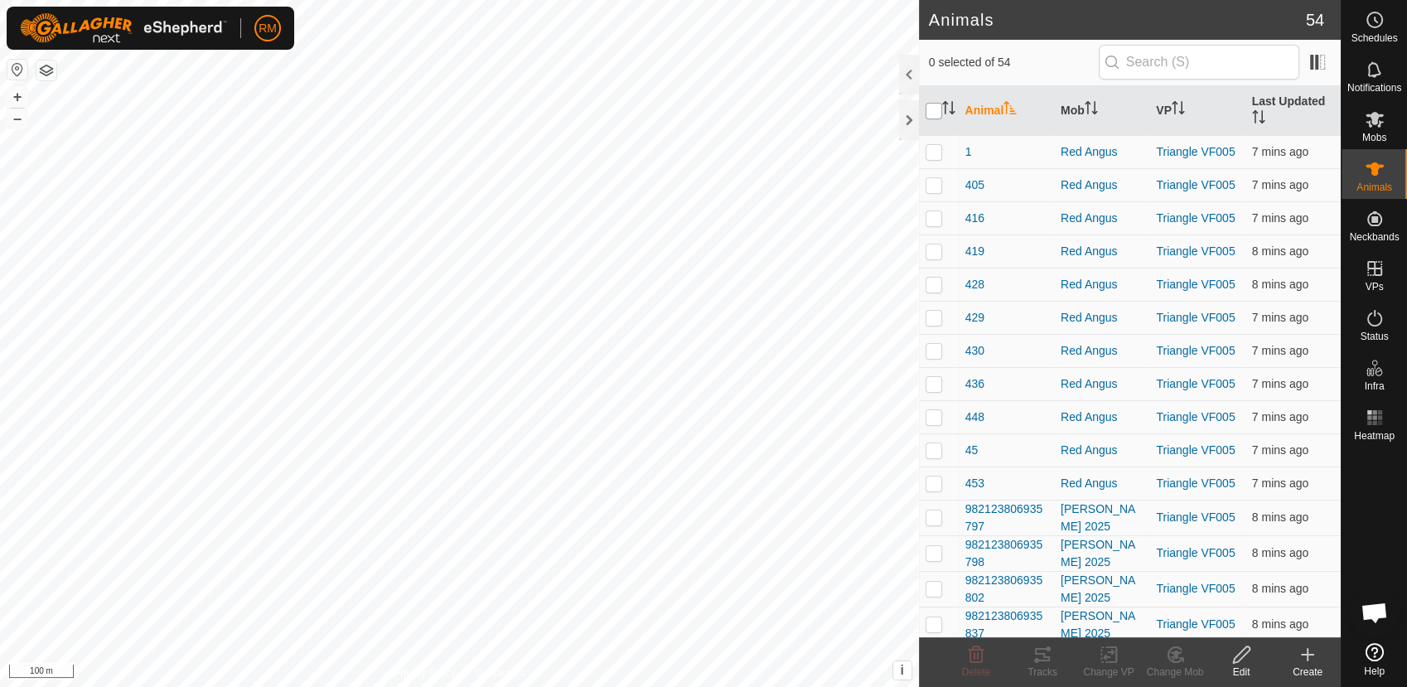
checkbox input "true"
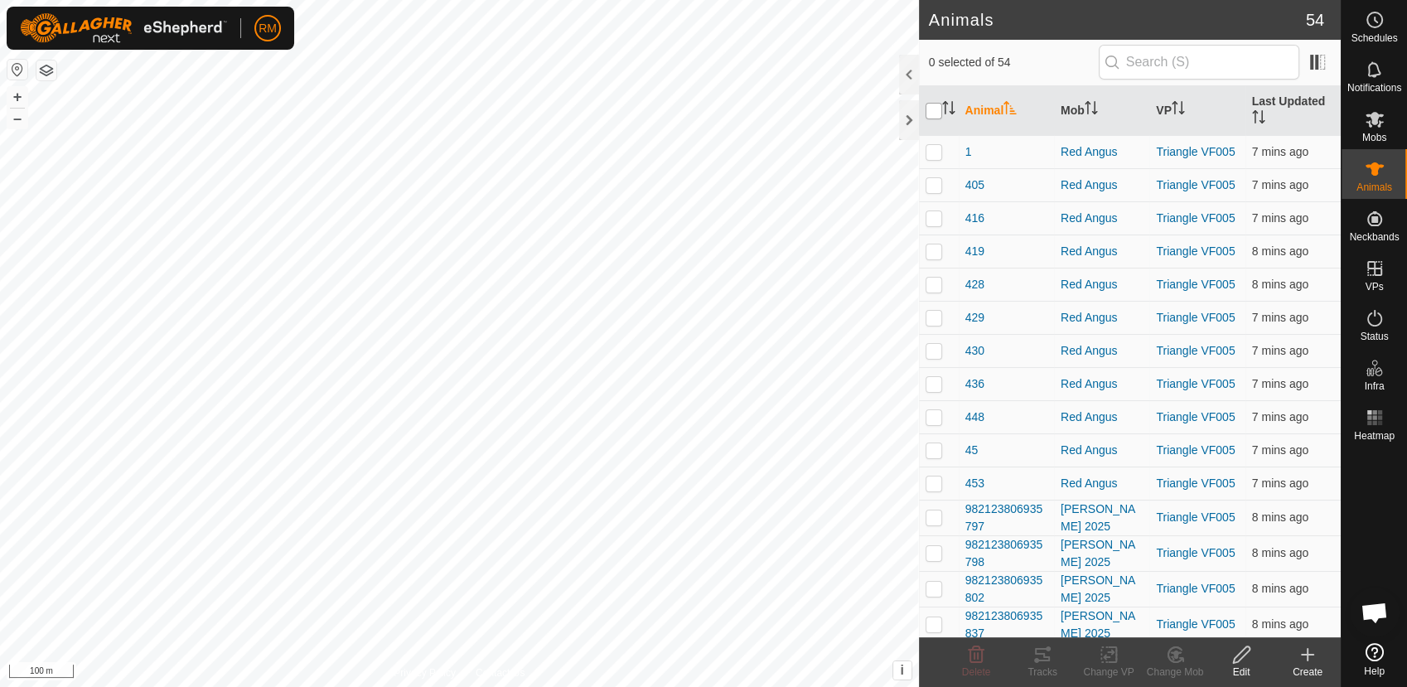
checkbox input "true"
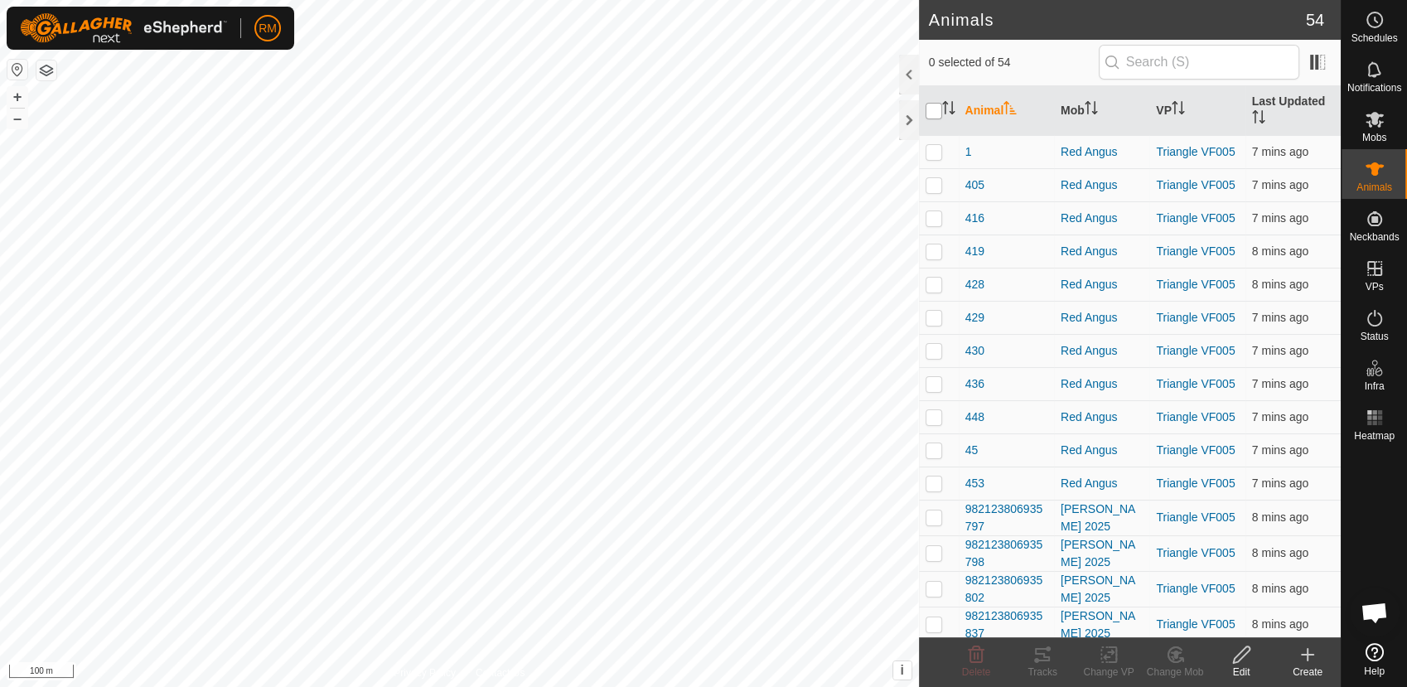
checkbox input "true"
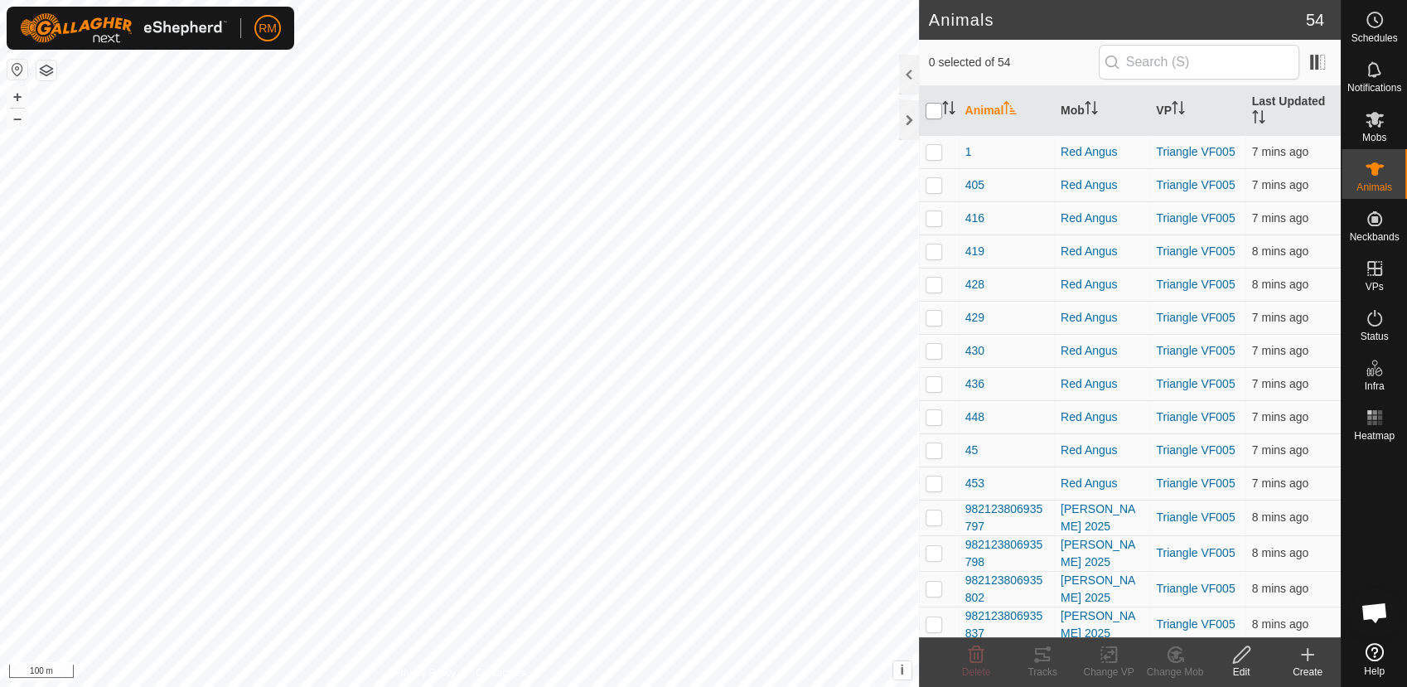
checkbox input "true"
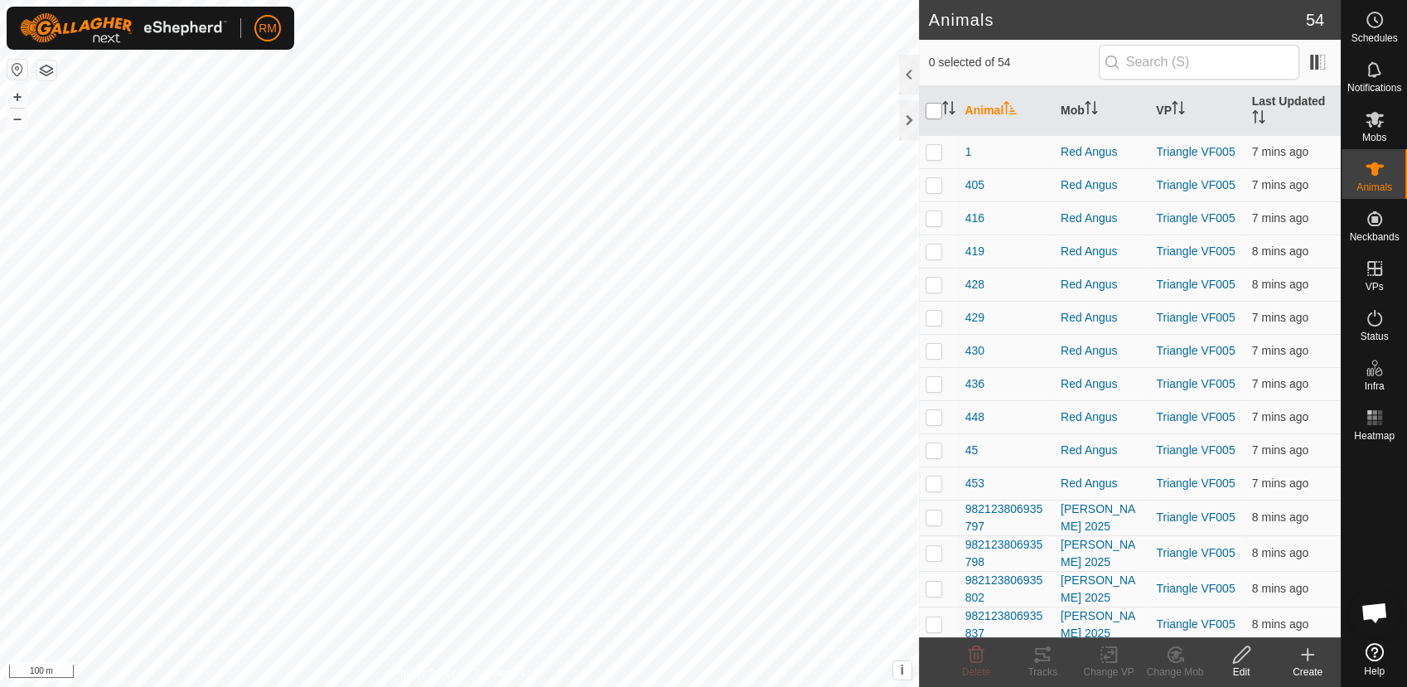
checkbox input "true"
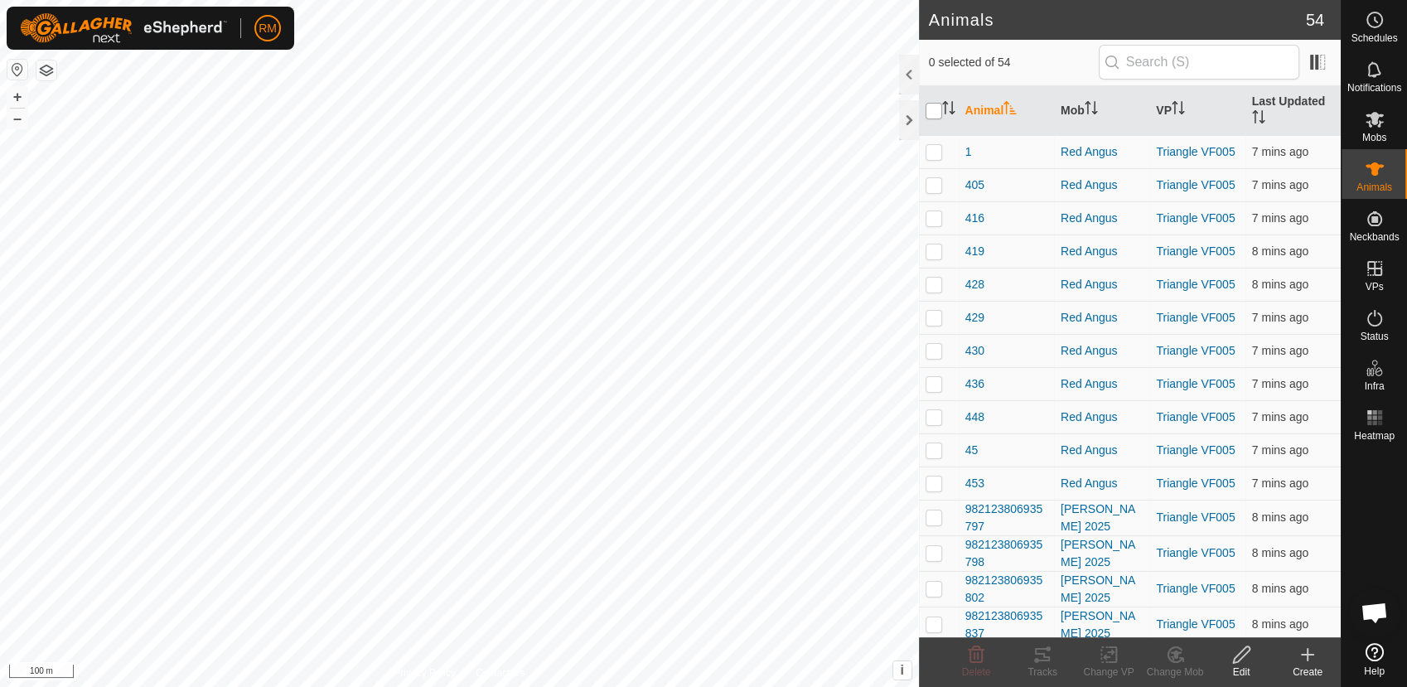
checkbox input "true"
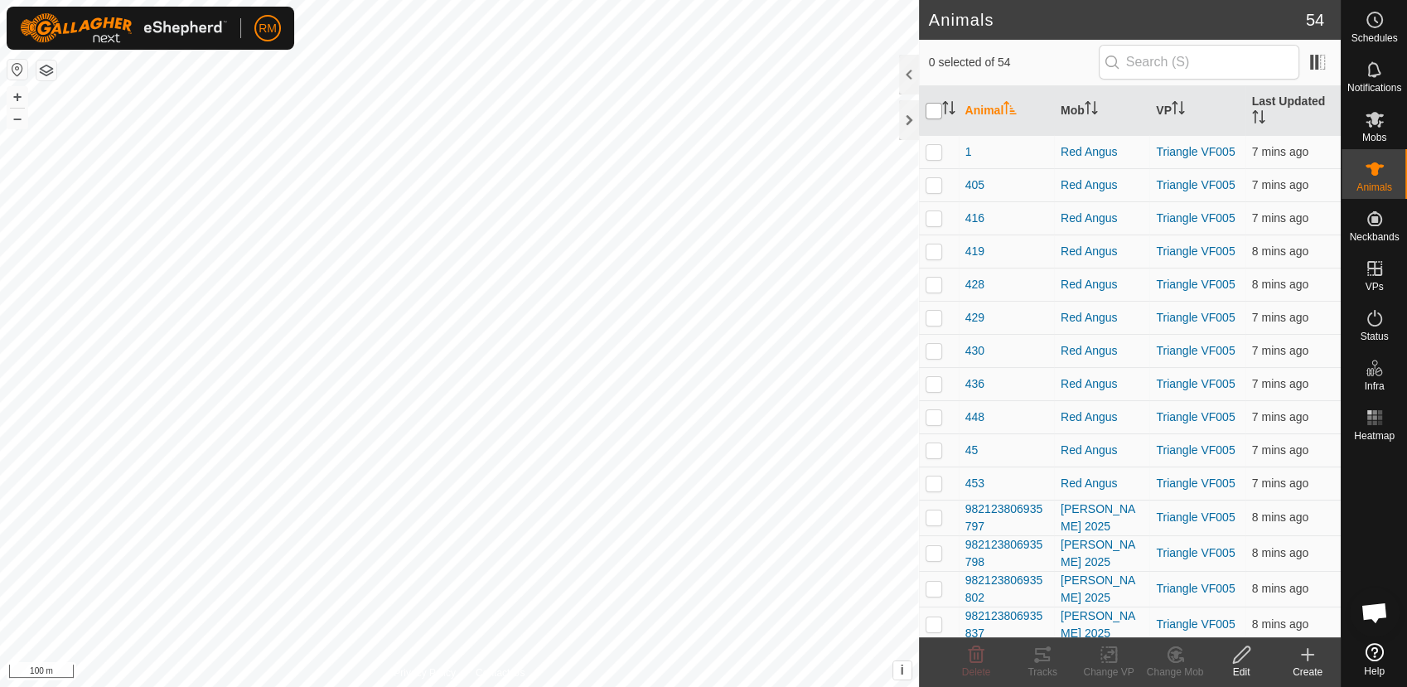
checkbox input "true"
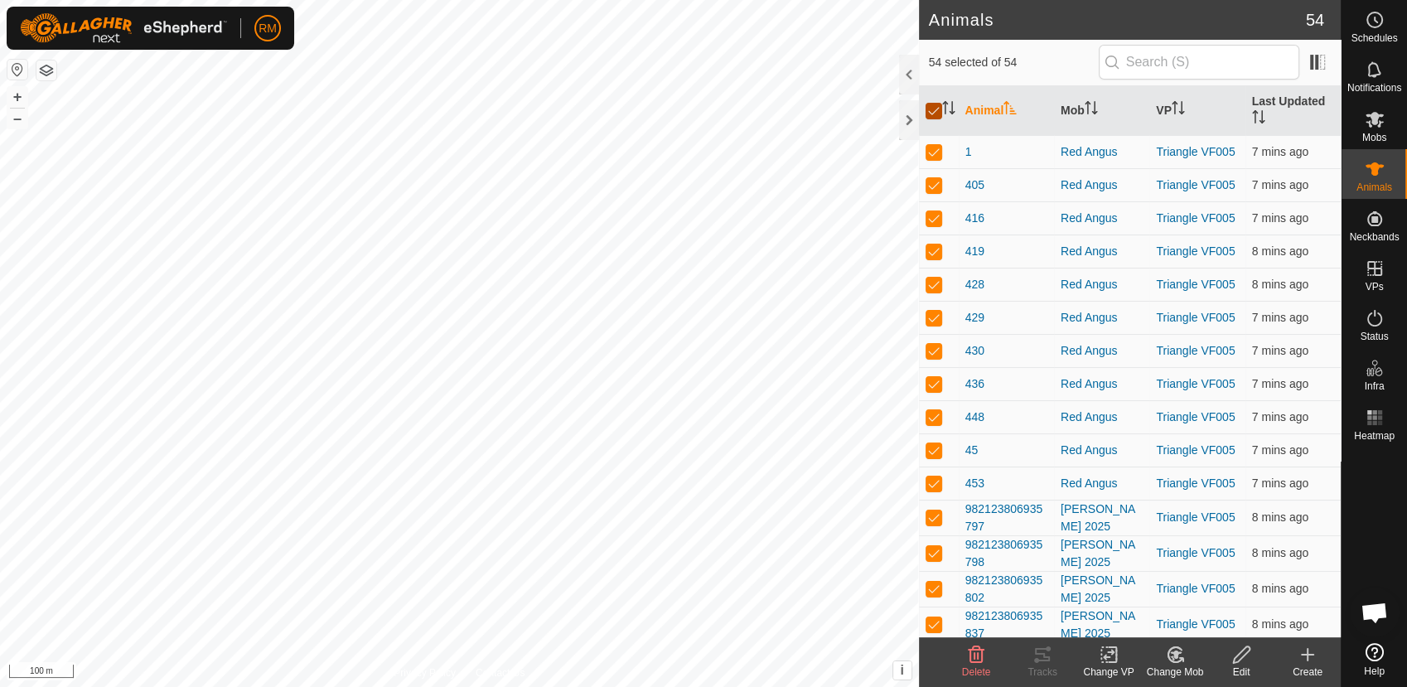
click at [931, 109] on input "checkbox" at bounding box center [934, 111] width 17 height 17
checkbox input "false"
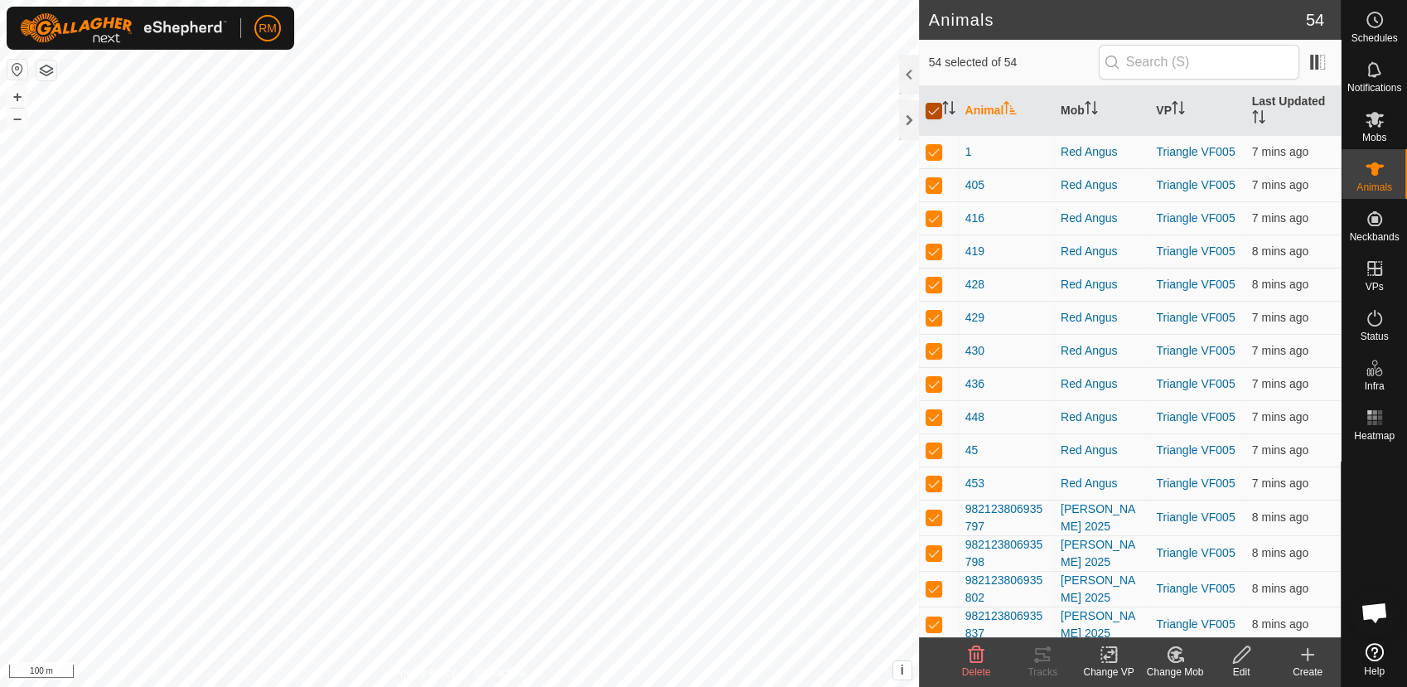
checkbox input "false"
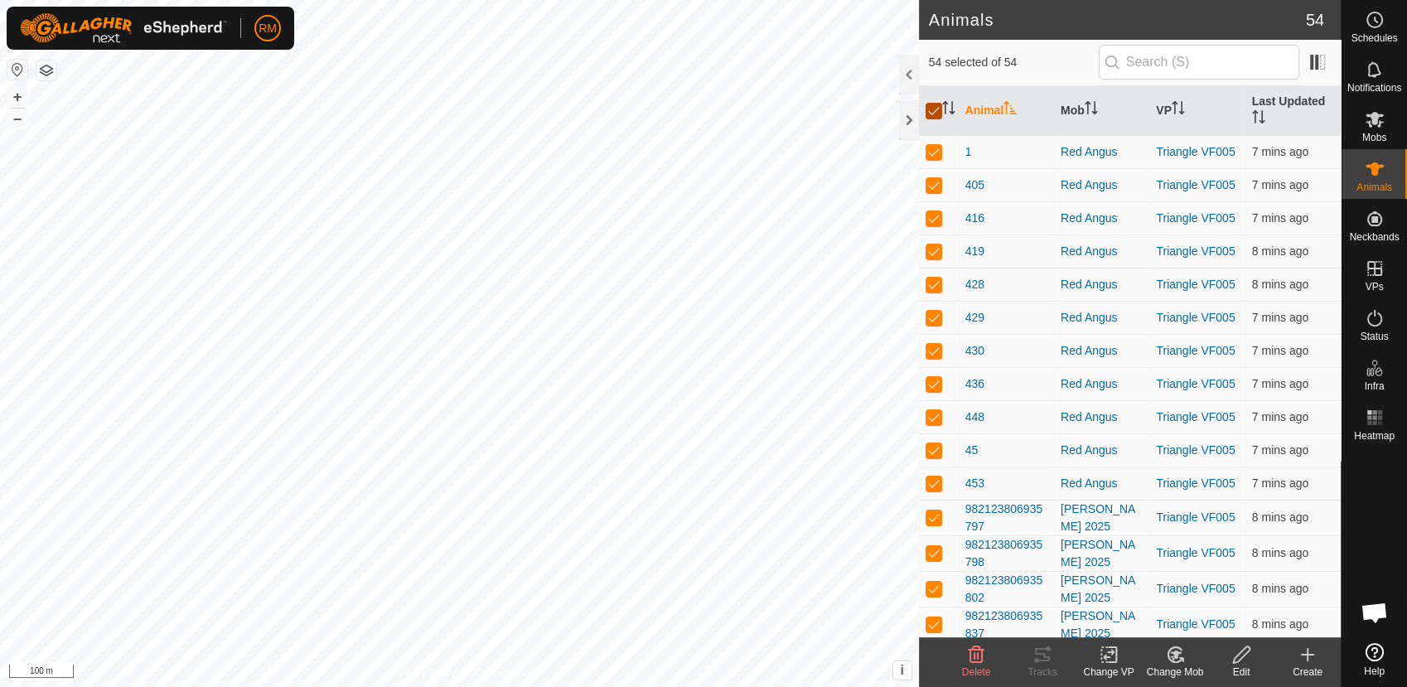
checkbox input "false"
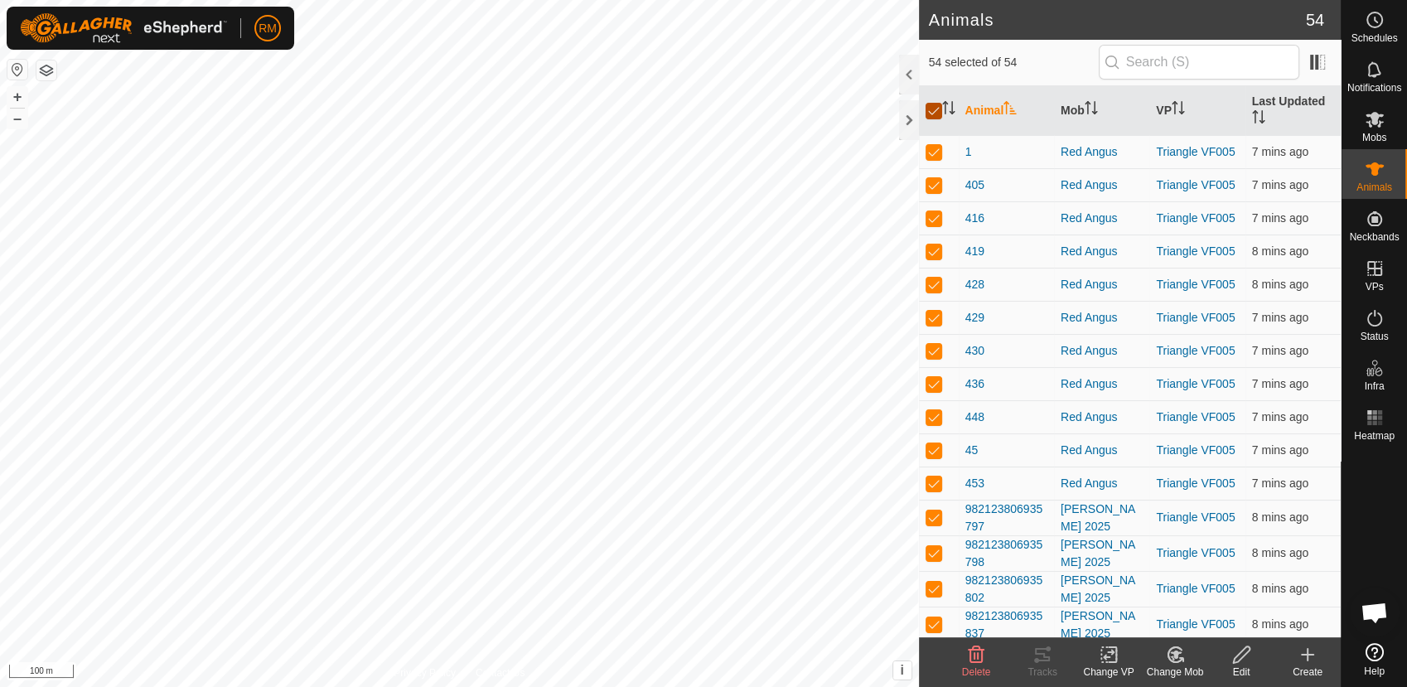
checkbox input "false"
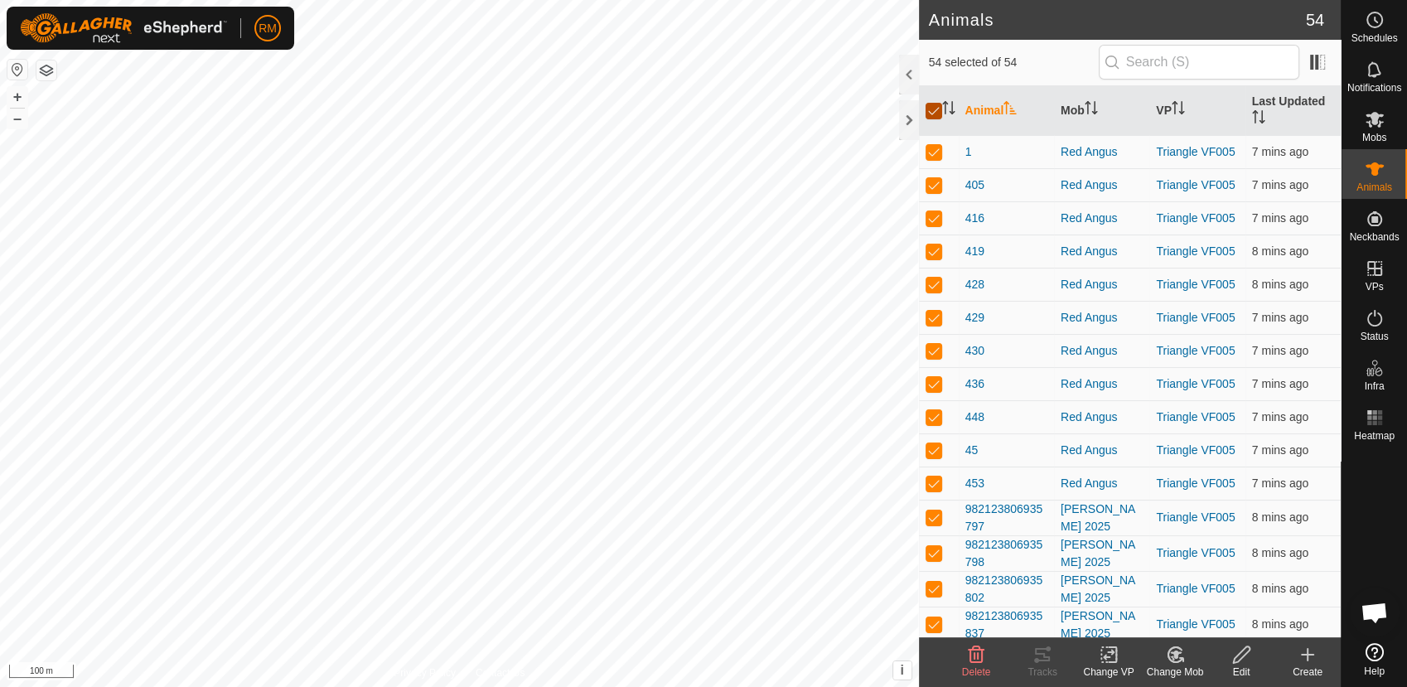
checkbox input "false"
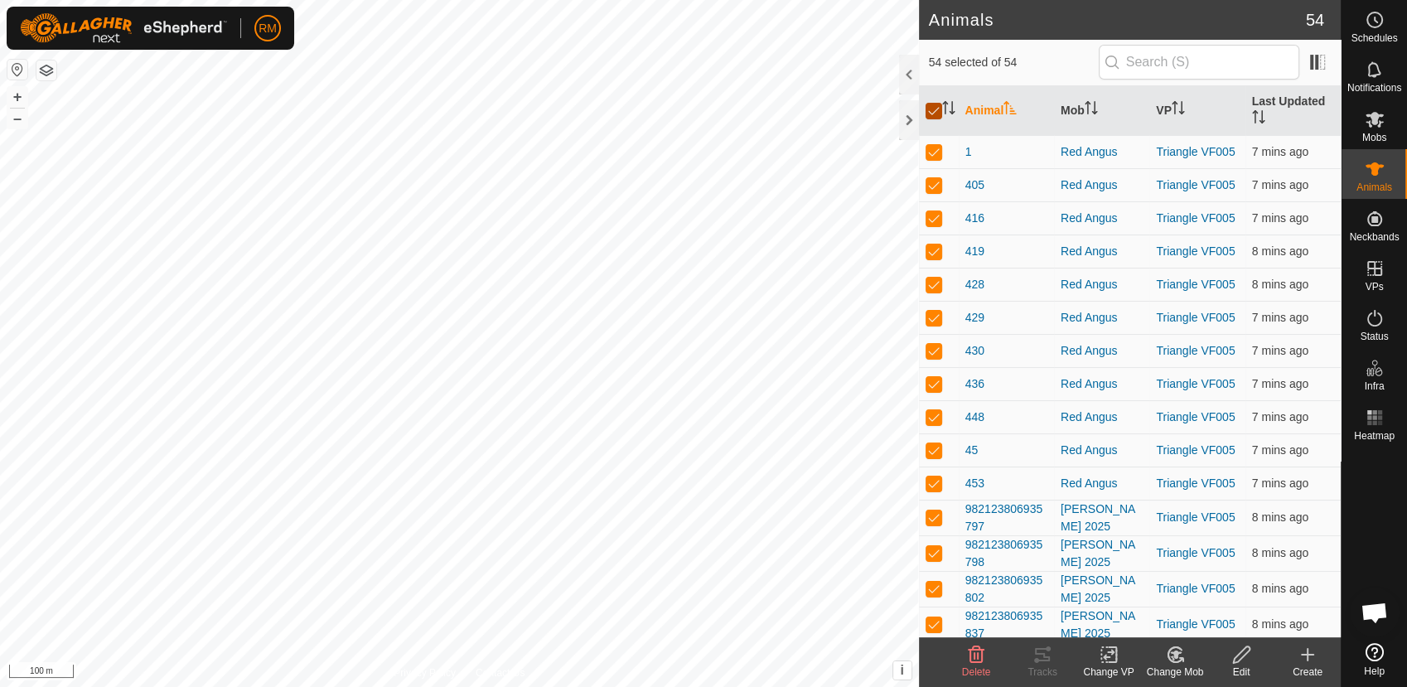
checkbox input "false"
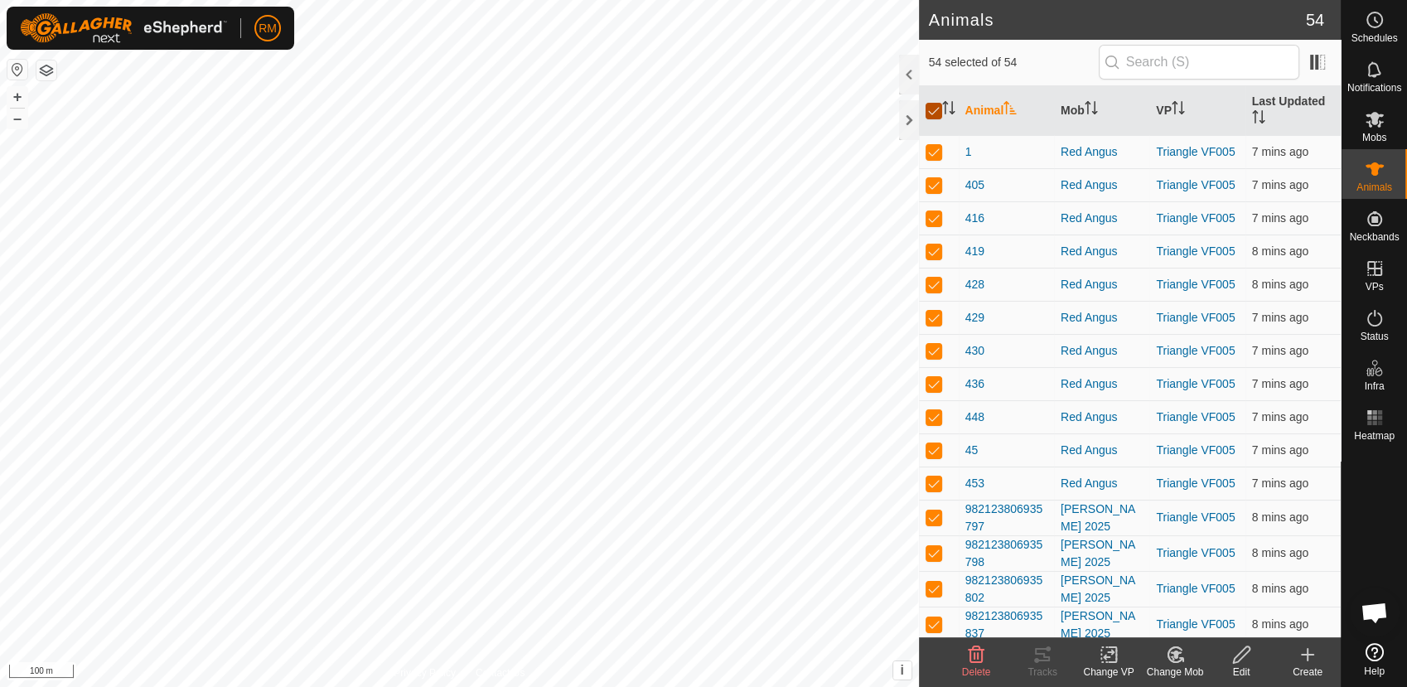
checkbox input "false"
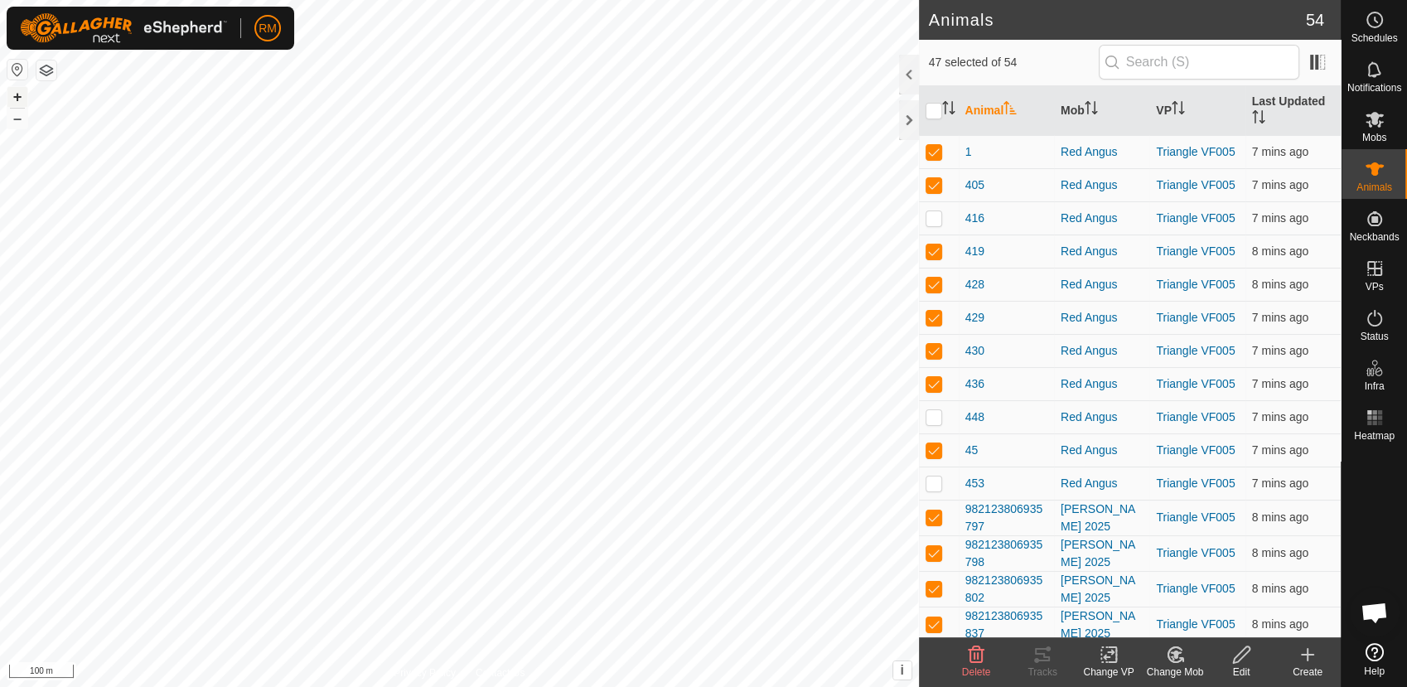
click at [17, 99] on button "+" at bounding box center [17, 97] width 20 height 20
click at [663, 0] on html "RM Schedules Notifications Mobs Animals Neckbands VPs Status Infra Heatmap Help…" at bounding box center [703, 343] width 1407 height 687
click at [0, 283] on html "RM Schedules Notifications Mobs Animals Neckbands VPs Status Infra Heatmap Help…" at bounding box center [703, 343] width 1407 height 687
click at [930, 105] on input "checkbox" at bounding box center [934, 111] width 17 height 17
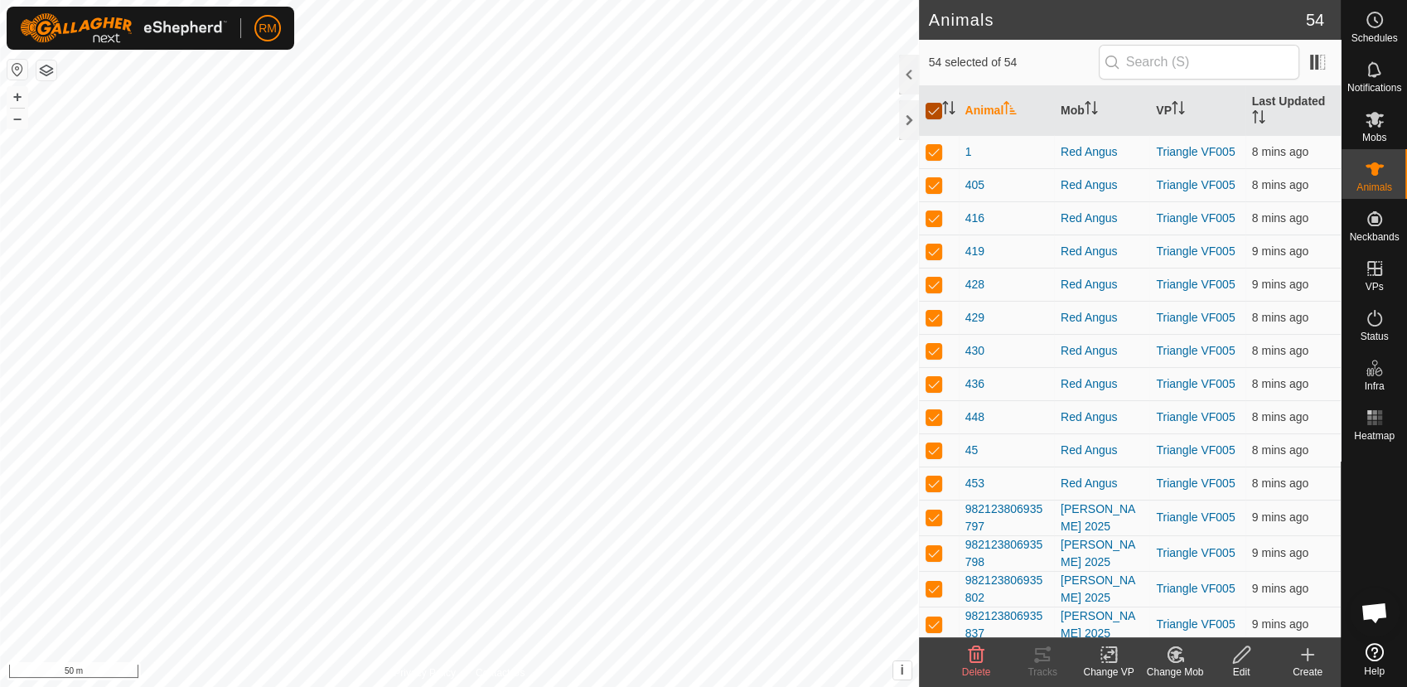
click at [932, 107] on input "checkbox" at bounding box center [934, 111] width 17 height 17
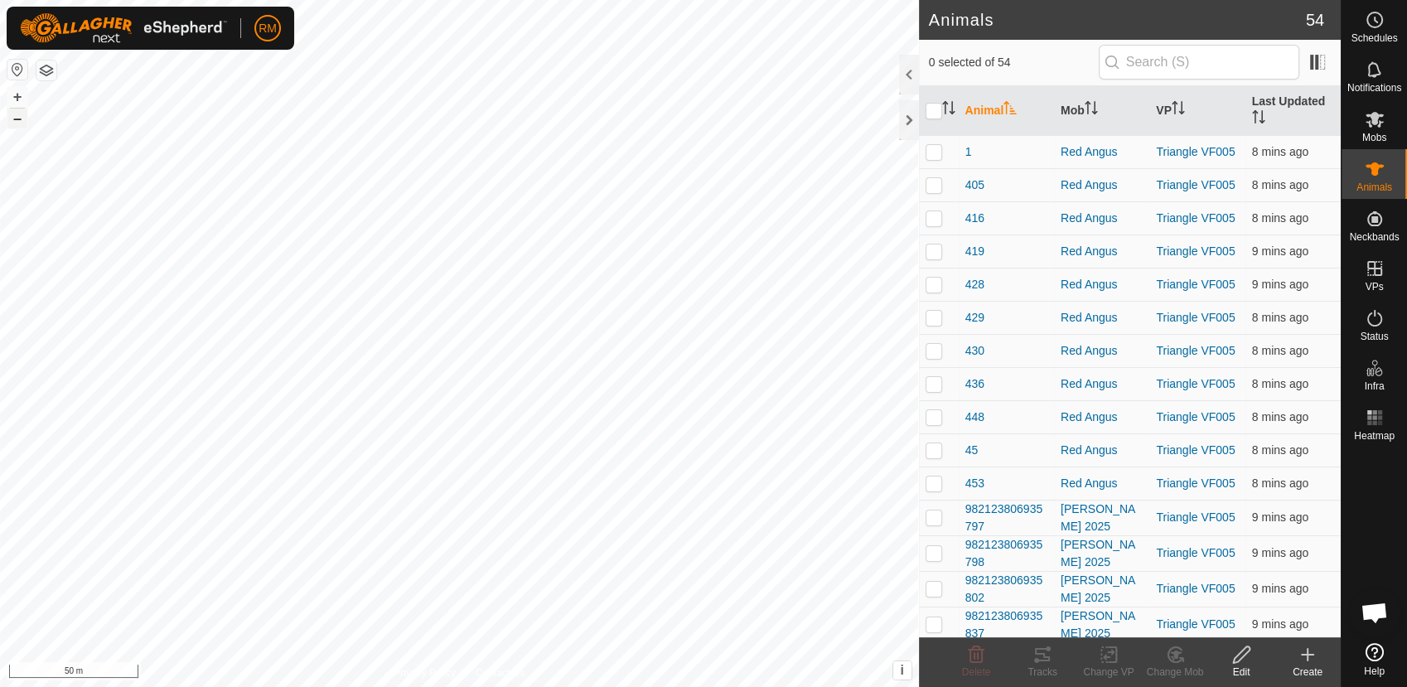
click at [17, 120] on button "–" at bounding box center [17, 119] width 20 height 20
